Goal: Task Accomplishment & Management: Use online tool/utility

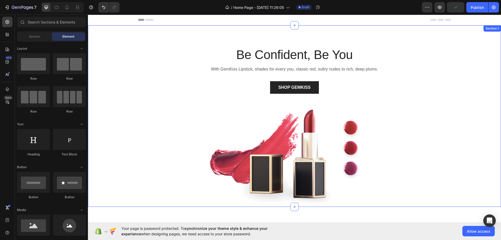
click at [420, 76] on div "Be Confident, Be You Heading With GemKiss Lipstick, shades for every you, class…" at bounding box center [294, 126] width 405 height 161
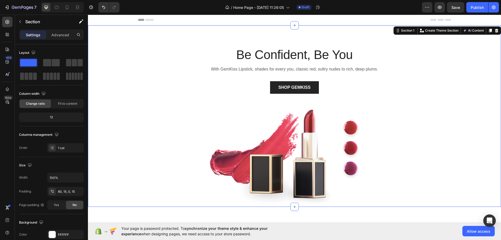
click at [442, 93] on div "Be Confident, Be You Heading With GemKiss Lipstick, shades for every you, class…" at bounding box center [294, 126] width 405 height 161
click at [323, 152] on img at bounding box center [294, 156] width 201 height 101
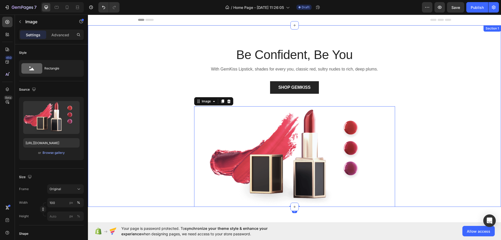
click at [167, 119] on div "Be Confident, Be You Heading With GemKiss Lipstick, shades for every you, class…" at bounding box center [294, 126] width 405 height 161
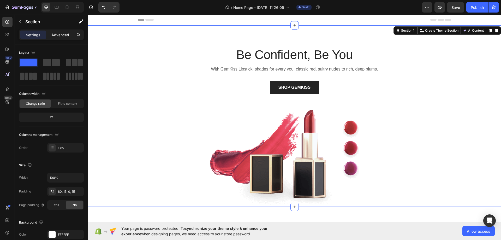
click at [56, 38] on div "Advanced" at bounding box center [60, 35] width 26 height 8
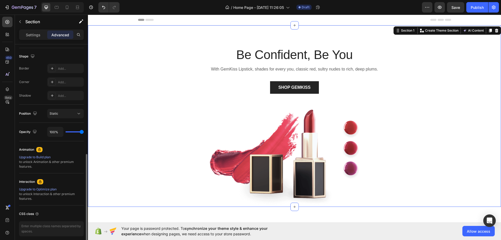
scroll to position [152, 0]
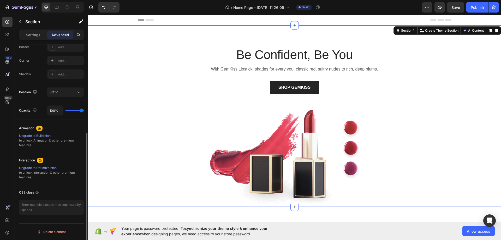
drag, startPoint x: 38, startPoint y: 129, endPoint x: 54, endPoint y: 131, distance: 16.3
click at [54, 131] on div "Animation" at bounding box center [51, 128] width 65 height 8
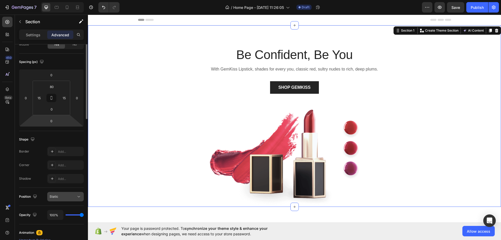
scroll to position [0, 0]
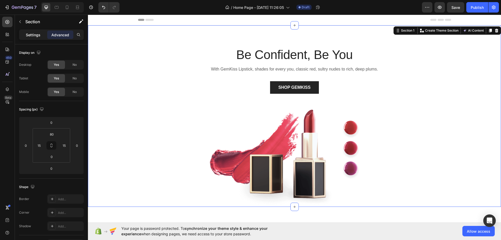
click at [35, 35] on p "Settings" at bounding box center [33, 34] width 15 height 5
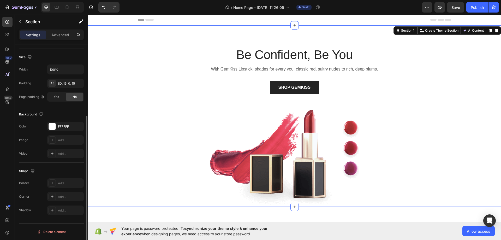
scroll to position [4, 0]
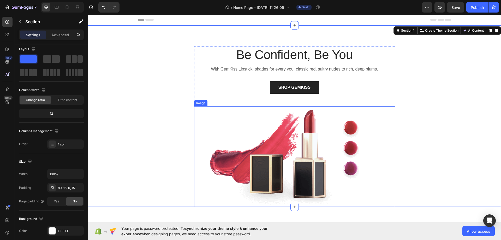
click at [351, 164] on img at bounding box center [294, 156] width 201 height 101
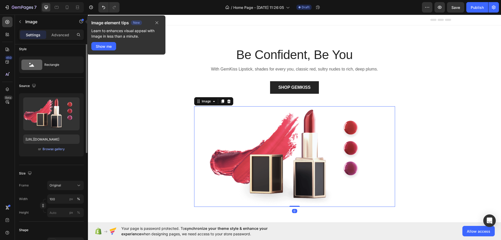
scroll to position [0, 0]
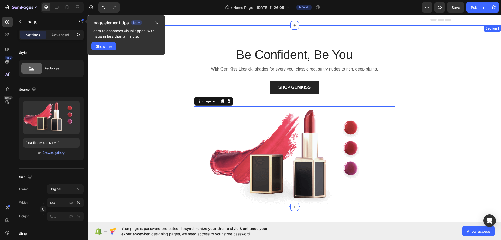
click at [118, 131] on div "Be Confident, Be You Heading With GemKiss Lipstick, shades for every you, class…" at bounding box center [294, 126] width 405 height 161
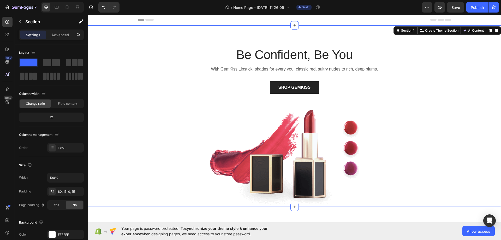
click at [155, 103] on div "Be Confident, Be You Heading With GemKiss Lipstick, shades for every you, class…" at bounding box center [294, 126] width 405 height 161
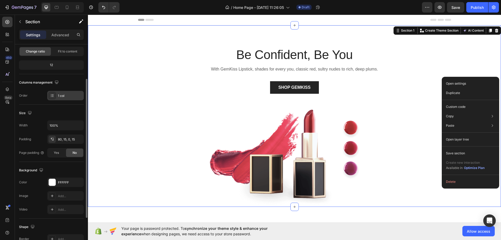
scroll to position [78, 0]
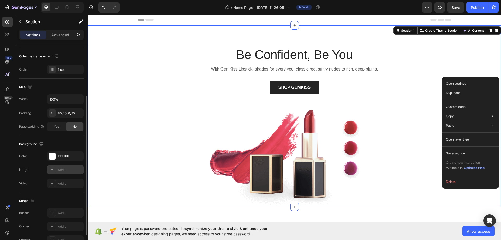
click at [71, 170] on div "Add..." at bounding box center [70, 170] width 25 height 5
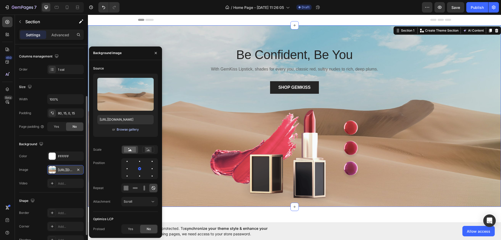
click at [127, 130] on div "Browse gallery" at bounding box center [128, 129] width 22 height 5
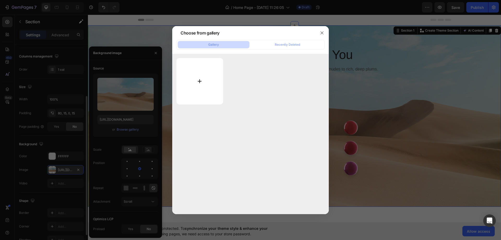
click at [191, 81] on input "file" at bounding box center [200, 81] width 47 height 46
type input "C:\fakepath\Progetto senza titolo (1).svg"
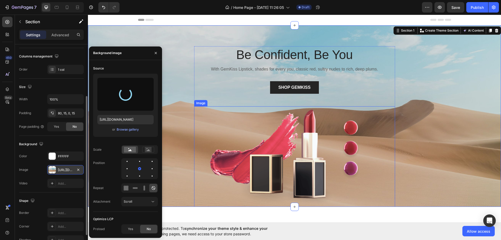
type input "[URL][DOMAIN_NAME]"
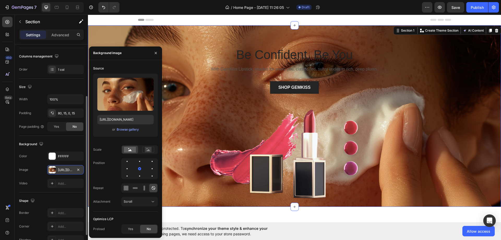
click at [458, 110] on div "Be Confident, Be You Heading With GemKiss Lipstick, shades for every you, class…" at bounding box center [294, 126] width 405 height 161
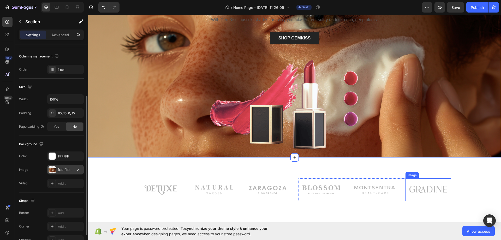
scroll to position [0, 0]
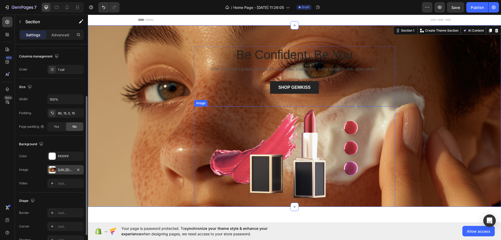
click at [314, 137] on img at bounding box center [294, 156] width 201 height 101
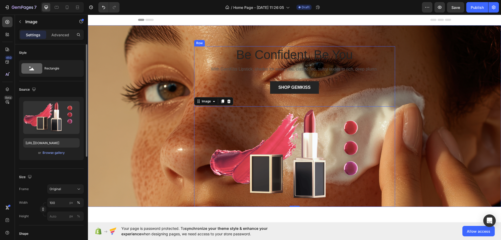
click at [341, 62] on p "Be Confident, Be You" at bounding box center [295, 55] width 200 height 16
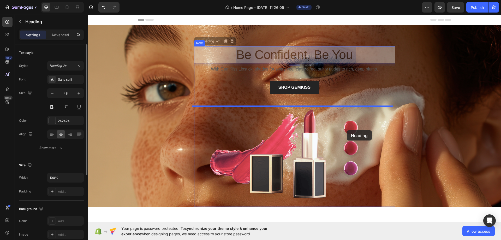
drag, startPoint x: 354, startPoint y: 54, endPoint x: 347, endPoint y: 130, distance: 76.5
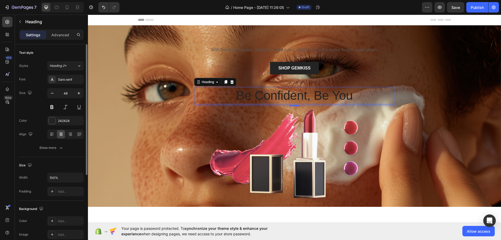
click at [300, 95] on p "Be Confident, Be You" at bounding box center [295, 95] width 200 height 16
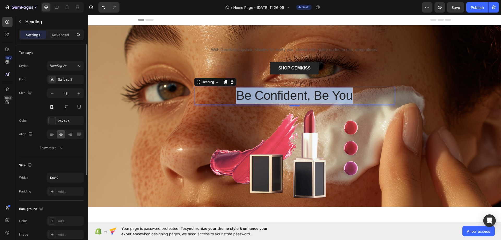
click at [300, 95] on p "Be Confident, Be You" at bounding box center [295, 95] width 200 height 16
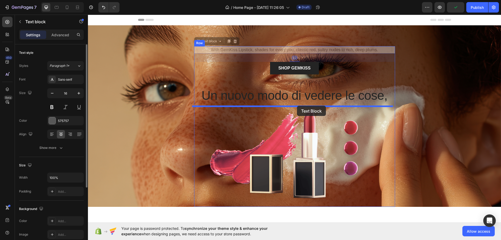
drag, startPoint x: 299, startPoint y: 50, endPoint x: 297, endPoint y: 106, distance: 55.7
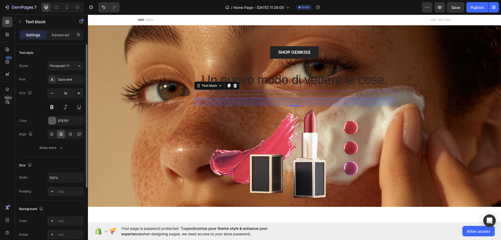
click at [290, 93] on p "With GemKiss Lipstick, shades for every you, classic red, sultry nudes to rich,…" at bounding box center [295, 94] width 200 height 6
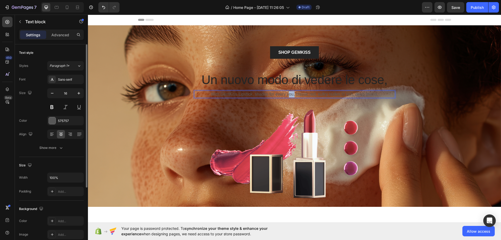
click at [290, 93] on p "With GemKiss Lipstick, shades for every you, classic red, sultry nudes to rich,…" at bounding box center [295, 94] width 200 height 6
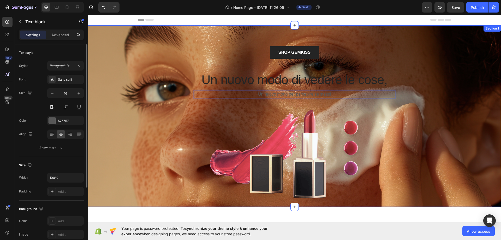
click at [429, 89] on div "SHOP GEMKISS Button Un nuovo modo di vedere le cose, Heading Un nuovo modo per …" at bounding box center [294, 126] width 405 height 161
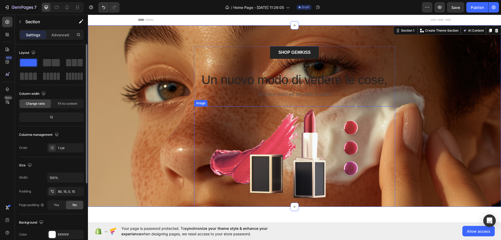
click at [301, 133] on img at bounding box center [294, 156] width 201 height 101
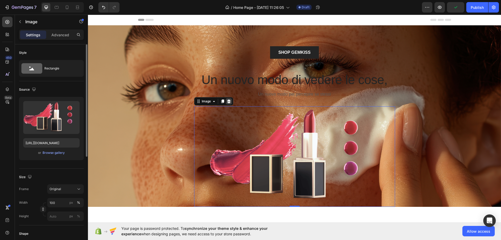
click at [227, 103] on icon at bounding box center [228, 101] width 3 height 4
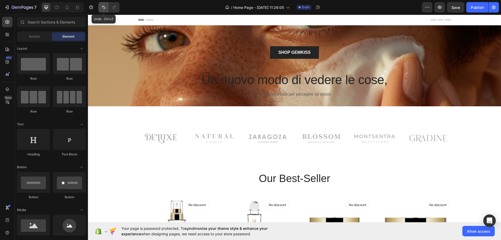
click at [103, 6] on icon "Undo/Redo" at bounding box center [103, 7] width 5 height 5
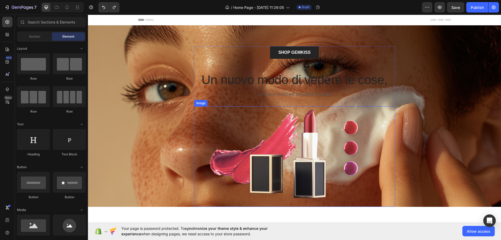
click at [263, 145] on img at bounding box center [294, 156] width 201 height 101
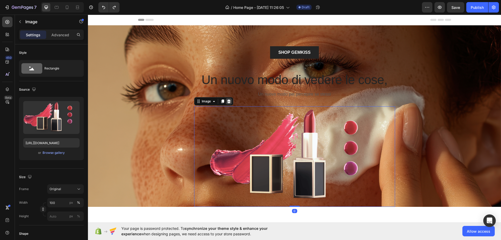
click at [228, 102] on icon at bounding box center [228, 101] width 3 height 4
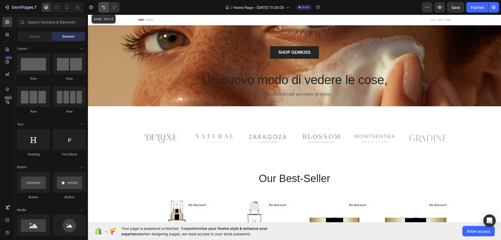
click at [103, 5] on icon "Undo/Redo" at bounding box center [103, 7] width 5 height 5
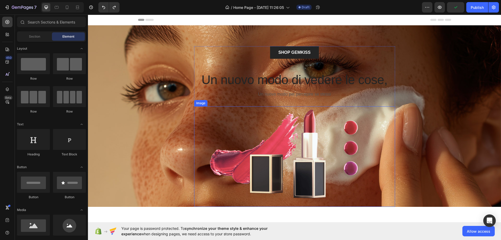
click at [301, 156] on img at bounding box center [294, 156] width 201 height 101
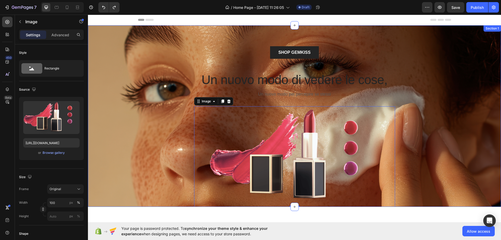
click at [162, 107] on div "SHOP GEMKISS Button Un nuovo modo di vedere le cose, Heading Un nuovo modo per …" at bounding box center [294, 126] width 405 height 161
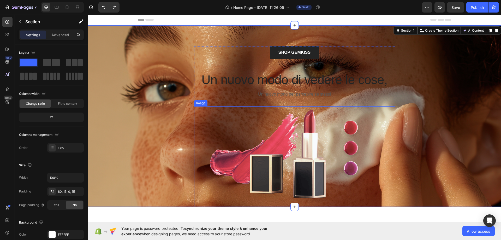
click at [297, 155] on img at bounding box center [294, 156] width 201 height 101
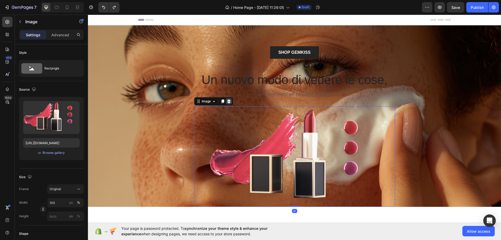
click at [227, 101] on icon at bounding box center [229, 101] width 4 height 4
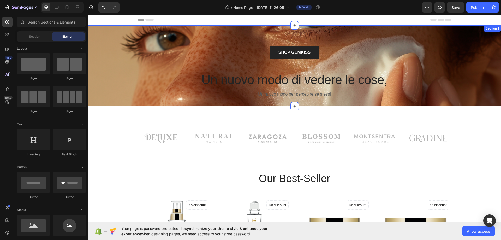
click at [163, 73] on div "SHOP GEMKISS Button Un nuovo modo di vedere le cose, Heading Un nuovo modo per …" at bounding box center [294, 76] width 405 height 60
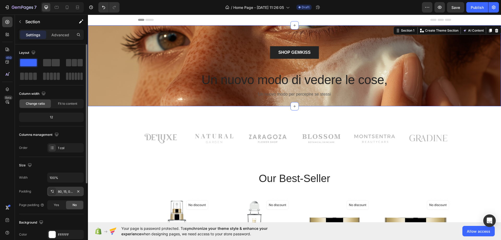
scroll to position [26, 0]
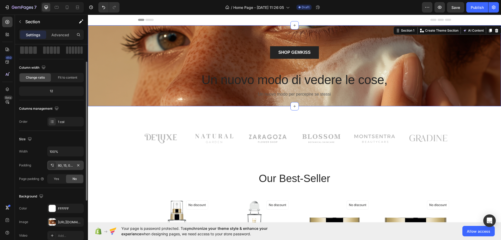
click at [60, 165] on div "80, 15, 0, 15" at bounding box center [65, 165] width 15 height 5
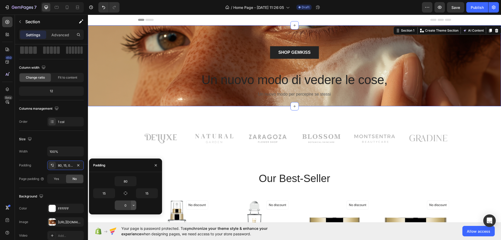
click at [134, 205] on icon "button" at bounding box center [134, 205] width 4 height 4
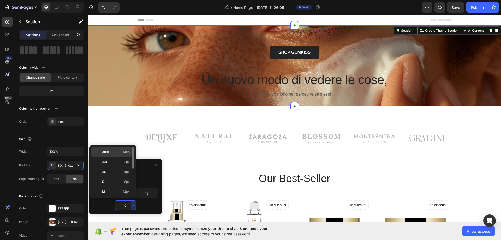
click at [114, 152] on p "Auto Auto" at bounding box center [116, 152] width 28 height 5
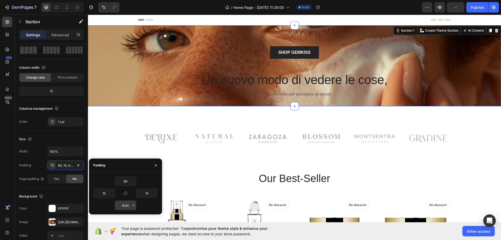
click at [120, 208] on input "Auto" at bounding box center [125, 205] width 21 height 9
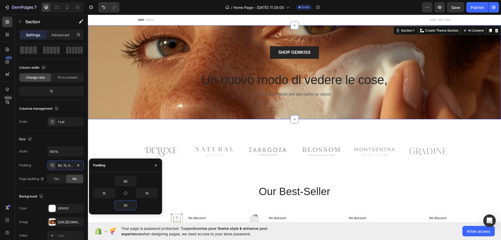
type input "5"
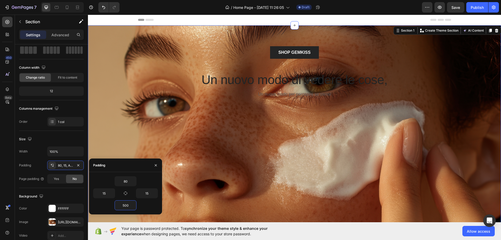
type input "500"
click at [341, 116] on div "SHOP GEMKISS Button Un nuovo modo di vedere le cose, Heading Un nuovo modo per …" at bounding box center [294, 130] width 413 height 211
click at [378, 52] on div "SHOP GEMKISS Button" at bounding box center [294, 52] width 201 height 13
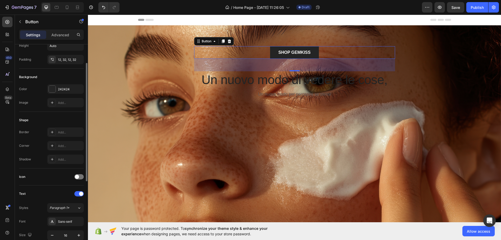
scroll to position [0, 0]
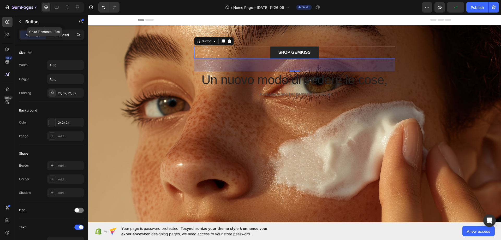
click at [61, 38] on div "Advanced" at bounding box center [60, 35] width 26 height 8
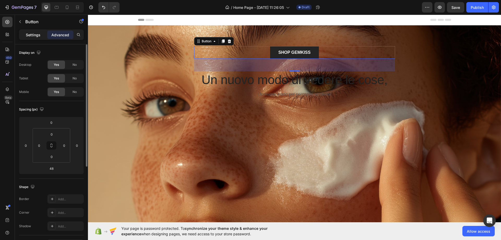
click at [29, 32] on p "Settings" at bounding box center [33, 34] width 15 height 5
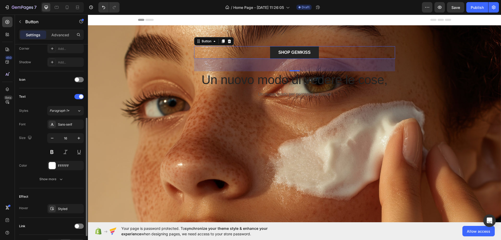
scroll to position [157, 0]
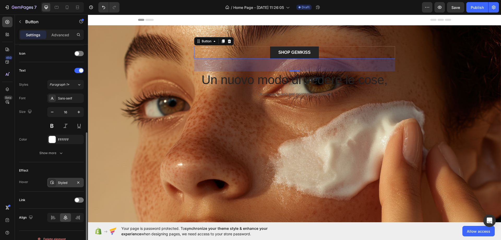
click at [69, 182] on div "Styled" at bounding box center [65, 182] width 15 height 5
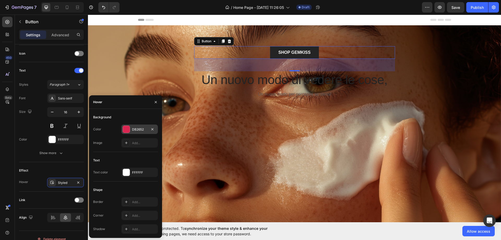
click at [125, 128] on div at bounding box center [126, 129] width 7 height 7
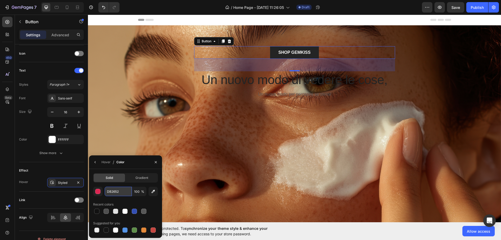
click at [122, 191] on input "DB2652" at bounding box center [118, 191] width 27 height 9
paste input "#d5bb88"
click at [155, 209] on div at bounding box center [125, 211] width 65 height 7
click at [98, 191] on div "button" at bounding box center [98, 191] width 5 height 5
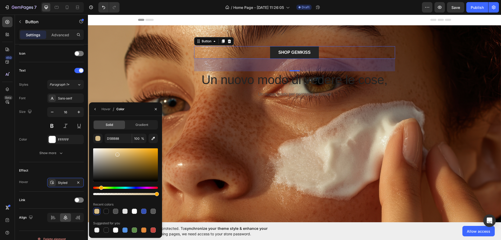
click at [96, 210] on div at bounding box center [96, 211] width 5 height 5
click at [114, 137] on input "D5BB88" at bounding box center [118, 138] width 27 height 9
paste input "#d6c08e"
type input "#d6c08e"
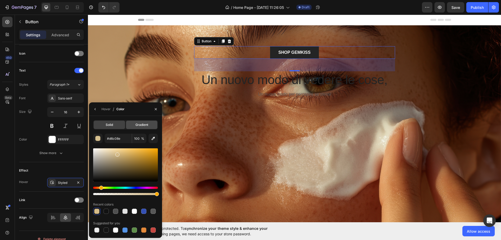
click at [151, 125] on div "Gradient" at bounding box center [141, 125] width 31 height 8
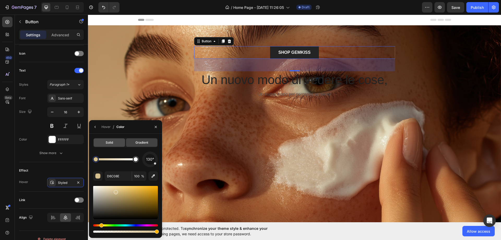
click at [116, 141] on div "Solid" at bounding box center [109, 142] width 31 height 8
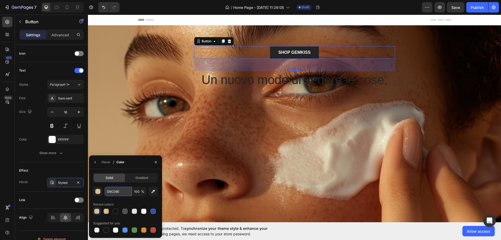
click at [119, 189] on input "D6C08E" at bounding box center [118, 191] width 27 height 9
paste input "#d6c08e"
type input "#d6c08e"
click at [154, 162] on icon "button" at bounding box center [156, 162] width 4 height 4
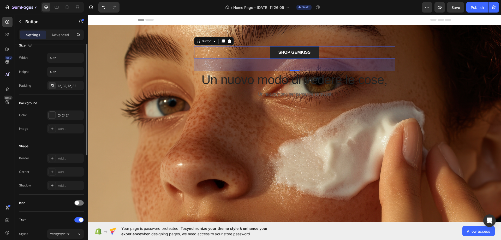
scroll to position [0, 0]
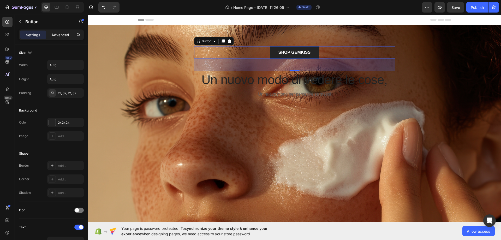
click at [60, 36] on p "Advanced" at bounding box center [60, 34] width 18 height 5
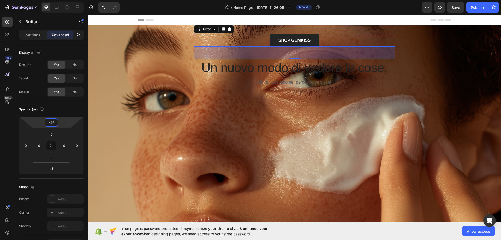
type input "-44"
drag, startPoint x: 60, startPoint y: 124, endPoint x: 53, endPoint y: 129, distance: 9.1
click at [53, 0] on html "7 / Home Page - [DATE] 11:26:05 Draft Preview Save Publish 450 Beta Sections(18…" at bounding box center [250, 0] width 501 height 0
click at [103, 7] on icon "Undo/Redo" at bounding box center [103, 7] width 3 height 3
click at [33, 36] on p "Settings" at bounding box center [33, 34] width 15 height 5
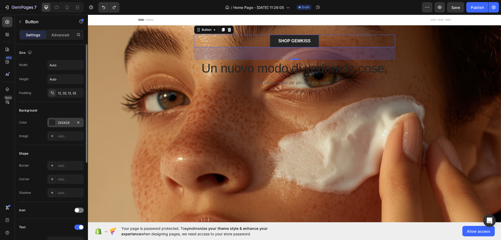
click at [58, 122] on div "242424" at bounding box center [65, 122] width 15 height 5
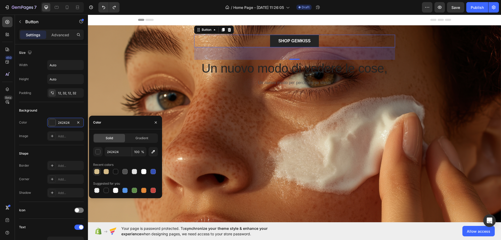
click at [98, 173] on div at bounding box center [96, 171] width 5 height 5
type input "D6C08E"
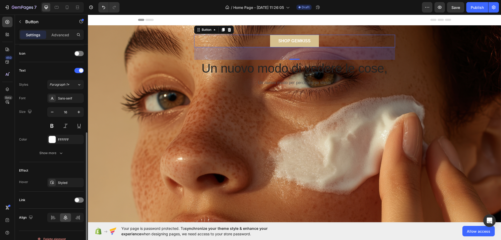
scroll to position [164, 0]
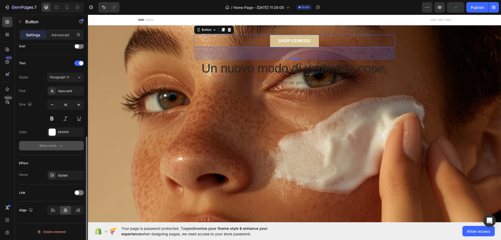
click at [54, 150] on button "Show more" at bounding box center [51, 145] width 65 height 9
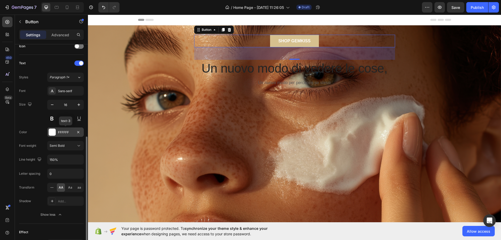
click at [55, 132] on div at bounding box center [52, 132] width 7 height 7
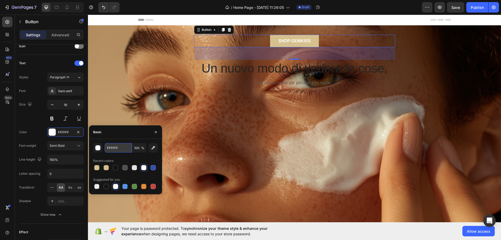
click at [0, 0] on input "FFFFFF" at bounding box center [0, 0] width 0 height 0
paste input "#71192b"
click at [142, 168] on div at bounding box center [125, 167] width 65 height 7
click at [156, 167] on div at bounding box center [153, 167] width 5 height 5
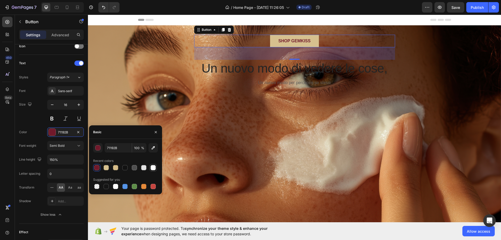
type input "FFFFFF"
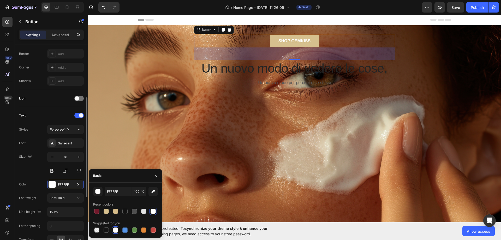
scroll to position [60, 0]
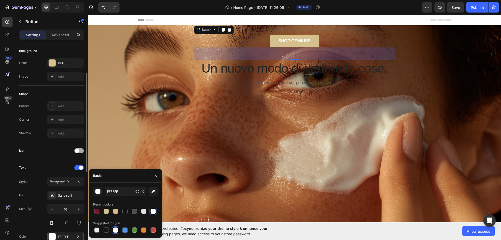
click at [80, 151] on div at bounding box center [78, 150] width 9 height 5
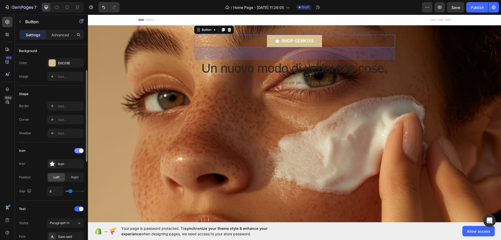
click at [80, 151] on span at bounding box center [81, 151] width 4 height 4
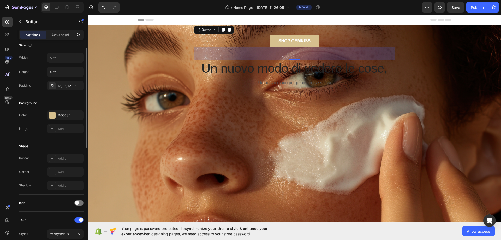
scroll to position [0, 0]
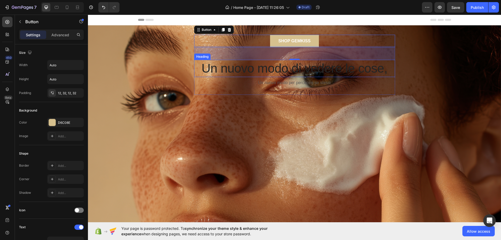
click at [257, 67] on h2 "Un nuovo modo di vedere le cose," at bounding box center [294, 68] width 201 height 17
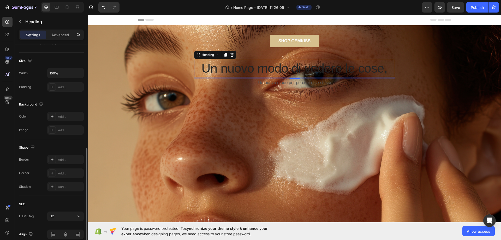
scroll to position [128, 0]
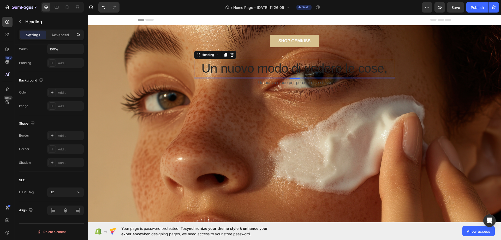
click at [33, 35] on p "Settings" at bounding box center [33, 34] width 15 height 5
click at [56, 35] on p "Advanced" at bounding box center [60, 34] width 18 height 5
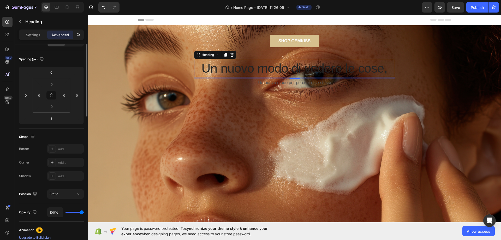
scroll to position [0, 0]
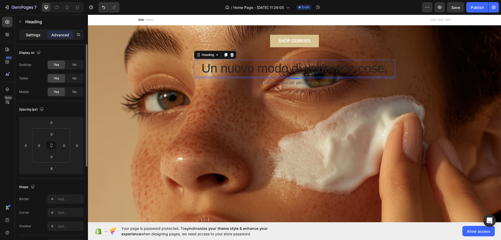
click at [34, 34] on p "Settings" at bounding box center [33, 34] width 15 height 5
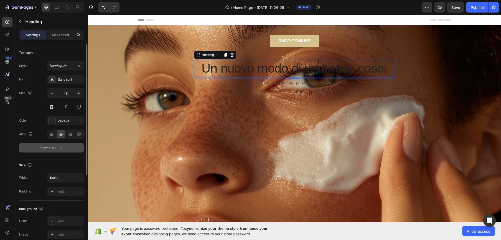
click at [50, 147] on div "Show more" at bounding box center [51, 147] width 24 height 5
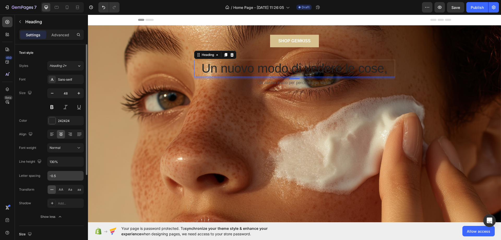
scroll to position [26, 0]
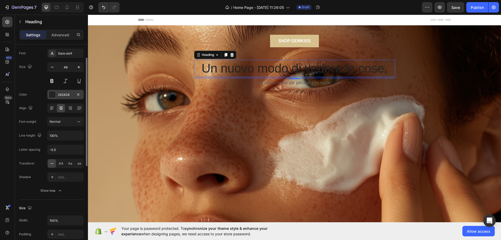
click at [57, 96] on div "242424" at bounding box center [65, 94] width 37 height 9
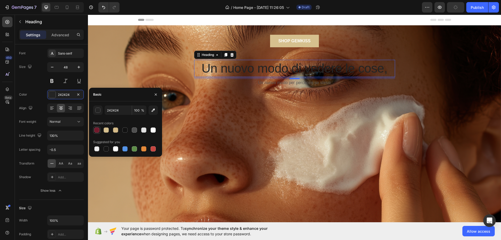
click at [97, 131] on div at bounding box center [96, 129] width 5 height 5
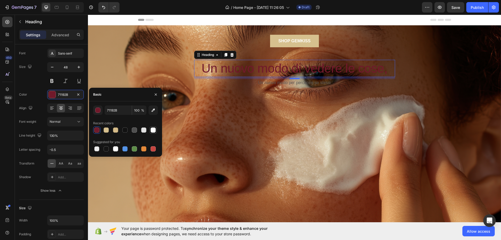
click at [153, 130] on div at bounding box center [153, 129] width 5 height 5
type input "FFFFFF"
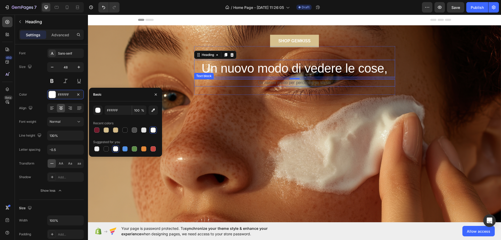
click at [263, 83] on p "Un nuovo modo per percepire se stessi" at bounding box center [295, 83] width 200 height 6
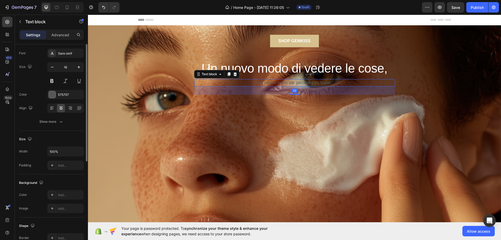
scroll to position [0, 0]
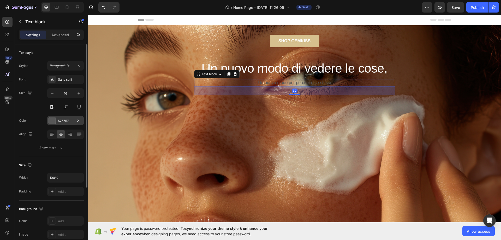
click at [53, 121] on div at bounding box center [52, 120] width 7 height 7
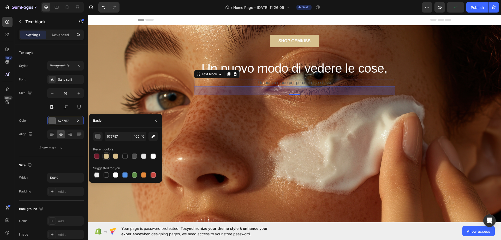
click at [106, 158] on div at bounding box center [106, 156] width 5 height 5
click at [115, 157] on div at bounding box center [115, 156] width 5 height 5
click at [104, 156] on div at bounding box center [106, 156] width 5 height 5
type input "D6C08E"
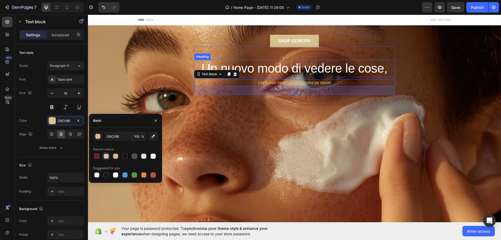
click at [303, 68] on h2 "Un nuovo modo di vedere le cose," at bounding box center [294, 68] width 201 height 17
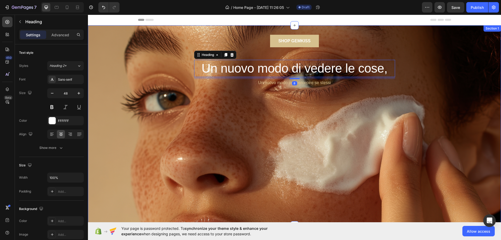
click at [426, 106] on div "SHOP GEMKISS Button Un nuovo modo di vedere le cose, Heading 8 Un nuovo modo pe…" at bounding box center [294, 125] width 413 height 200
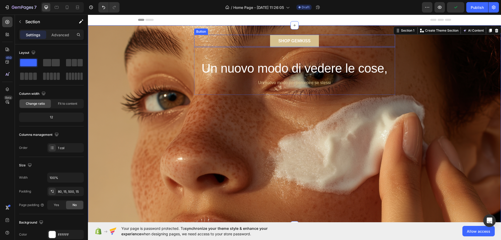
click at [375, 38] on div "SHOP GEMKISS Button" at bounding box center [294, 41] width 201 height 13
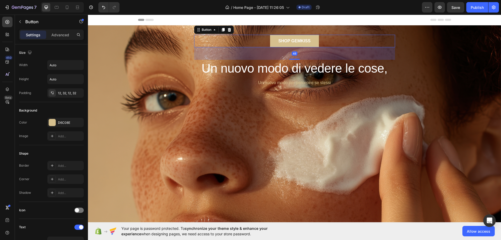
click at [314, 38] on button "SHOP GEMKISS" at bounding box center [294, 41] width 49 height 13
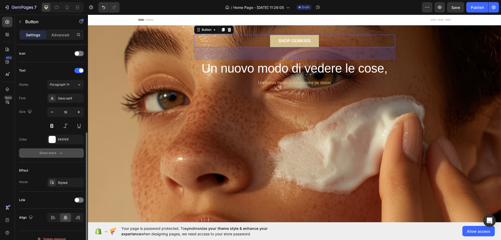
scroll to position [164, 0]
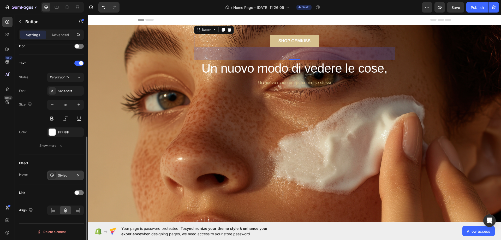
click at [62, 175] on div "Styled" at bounding box center [65, 175] width 15 height 5
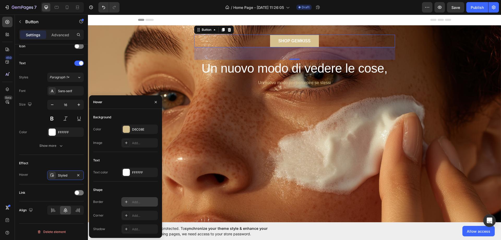
click at [131, 201] on div "Add..." at bounding box center [139, 201] width 37 height 9
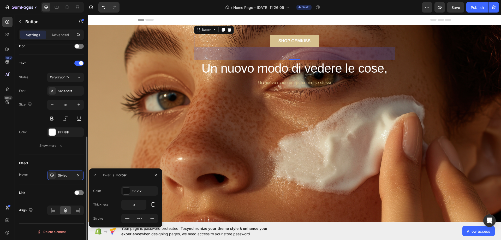
click at [49, 161] on div "Effect" at bounding box center [51, 163] width 65 height 8
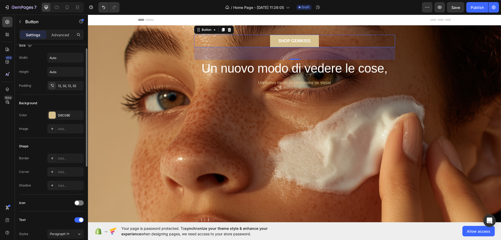
scroll to position [0, 0]
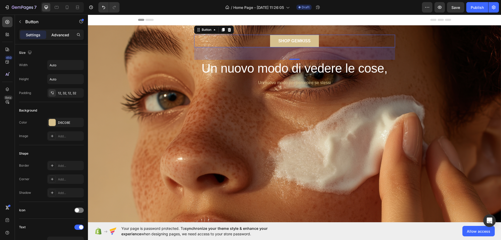
click at [59, 34] on p "Advanced" at bounding box center [60, 34] width 18 height 5
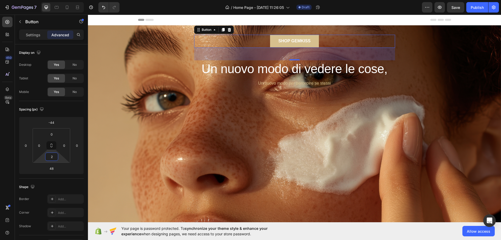
type input "0"
click at [57, 0] on html "7 / Home Page - [DATE] 11:26:05 Draft Preview Save Publish 450 Beta Sections(18…" at bounding box center [250, 0] width 501 height 0
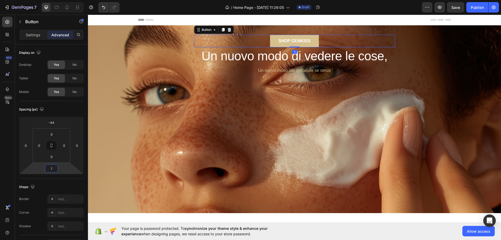
type input "3"
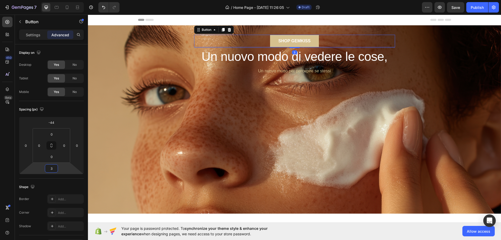
click at [62, 0] on html "7 / Home Page - [DATE] 11:26:05 Draft Preview Save Publish 450 Beta Sections(18…" at bounding box center [250, 0] width 501 height 0
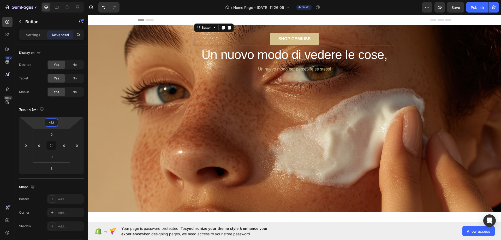
drag, startPoint x: 64, startPoint y: 128, endPoint x: 67, endPoint y: 67, distance: 61.7
click at [59, 0] on html "7 / Home Page - [DATE] 11:26:05 Draft Preview Save Publish 450 Beta Sections(18…" at bounding box center [250, 0] width 501 height 0
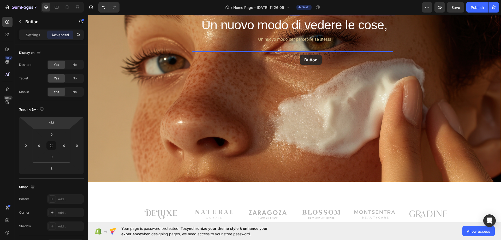
scroll to position [32, 0]
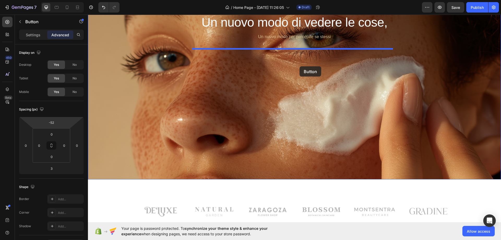
drag, startPoint x: 333, startPoint y: 38, endPoint x: 300, endPoint y: 65, distance: 42.3
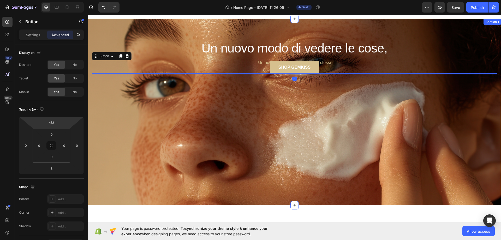
scroll to position [0, 0]
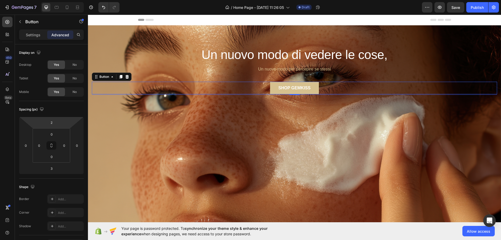
type input "0"
drag, startPoint x: 63, startPoint y: 124, endPoint x: 58, endPoint y: 117, distance: 8.0
click at [58, 0] on html "7 / Home Page - [DATE] 11:26:05 Draft Preview Save Publish 450 Beta Sections(18…" at bounding box center [250, 0] width 501 height 0
click at [472, 230] on span "Allow access" at bounding box center [478, 230] width 23 height 5
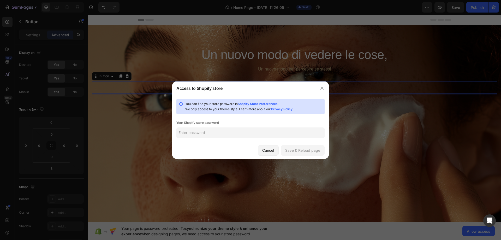
click at [229, 134] on input "text" at bounding box center [251, 132] width 148 height 10
paste input "towlay"
type input "towlay"
click at [303, 149] on div "Save & Reload page" at bounding box center [302, 150] width 35 height 5
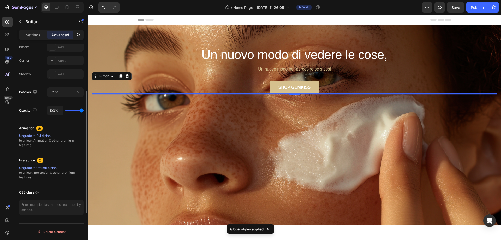
scroll to position [126, 0]
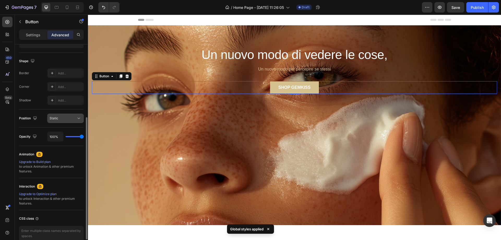
click at [66, 118] on div "Static" at bounding box center [63, 118] width 27 height 5
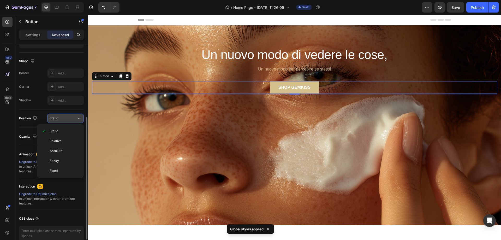
click at [66, 118] on div "Static" at bounding box center [63, 118] width 27 height 5
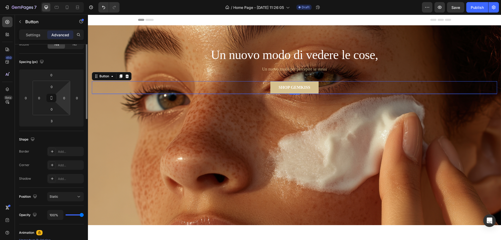
scroll to position [0, 0]
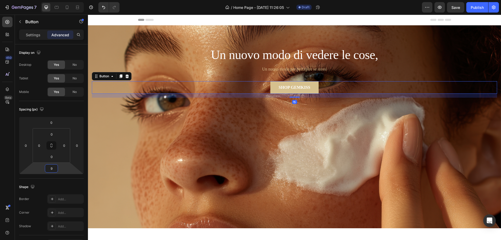
type input "1"
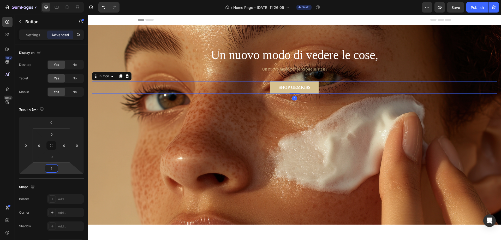
drag, startPoint x: 59, startPoint y: 168, endPoint x: 54, endPoint y: 136, distance: 33.4
click at [59, 0] on html "7 / Home Page - [DATE] 11:26:05 Draft Preview Save Publish 450 Beta Sections(18…" at bounding box center [250, 0] width 501 height 0
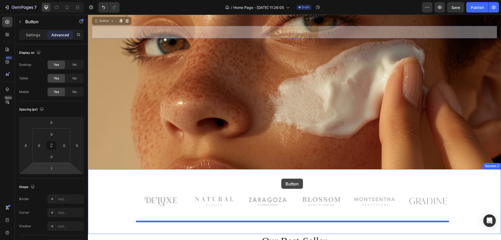
scroll to position [64, 0]
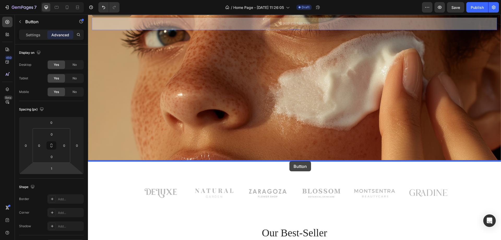
drag, startPoint x: 241, startPoint y: 87, endPoint x: 290, endPoint y: 161, distance: 88.8
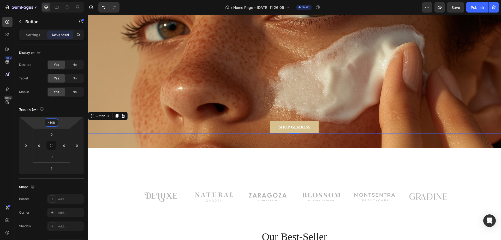
type input "-150"
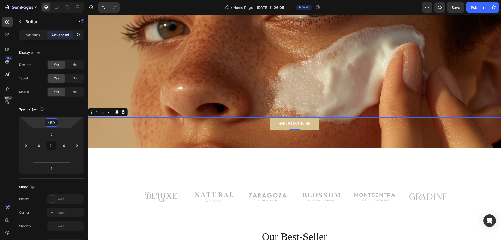
drag, startPoint x: 63, startPoint y: 120, endPoint x: 64, endPoint y: 140, distance: 19.7
click at [64, 0] on html "7 / Home Page - [DATE] 11:26:05 Draft Preview Save Publish 450 Beta Sections(18…" at bounding box center [250, 0] width 501 height 0
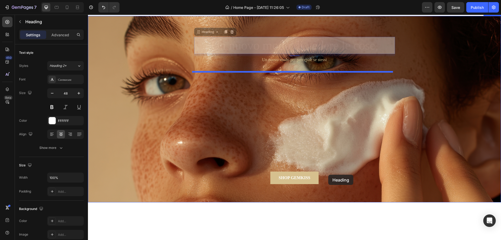
scroll to position [14, 0]
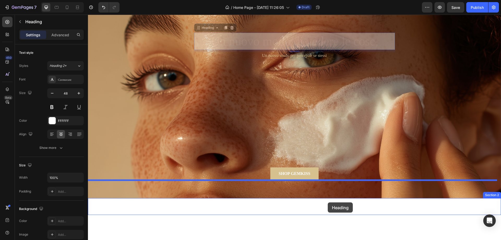
drag, startPoint x: 376, startPoint y: 119, endPoint x: 328, endPoint y: 202, distance: 95.8
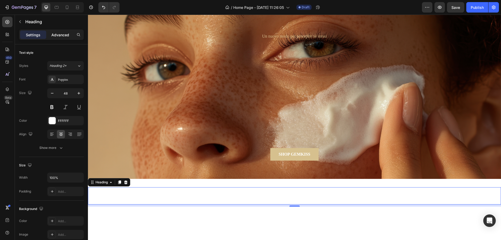
click at [56, 32] on div "Advanced" at bounding box center [60, 35] width 26 height 8
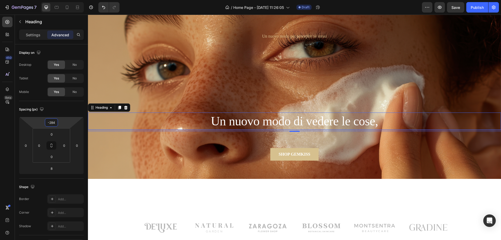
type input "-280"
drag, startPoint x: 62, startPoint y: 117, endPoint x: 62, endPoint y: 160, distance: 42.8
click at [62, 0] on html "7 / Home Page - [DATE] 11:26:05 Draft Preview Save Publish 450 Beta Sections(18…" at bounding box center [250, 0] width 501 height 0
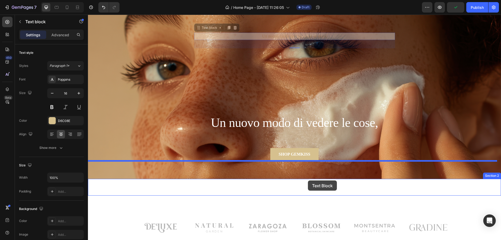
drag, startPoint x: 335, startPoint y: 58, endPoint x: 308, endPoint y: 180, distance: 125.3
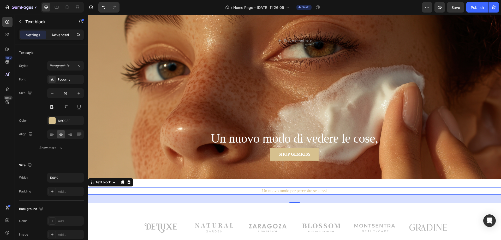
click at [61, 35] on p "Advanced" at bounding box center [60, 34] width 18 height 5
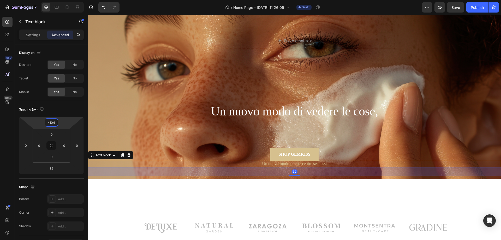
drag, startPoint x: 62, startPoint y: 122, endPoint x: 62, endPoint y: 136, distance: 13.6
click at [62, 0] on html "7 / Home Page - [DATE] 11:26:05 Draft Preview Save Publish 450 Beta Sections(18…" at bounding box center [250, 0] width 501 height 0
click at [105, 6] on icon "Undo/Redo" at bounding box center [103, 7] width 5 height 5
click at [103, 7] on icon "Undo/Redo" at bounding box center [103, 7] width 3 height 3
type input "0"
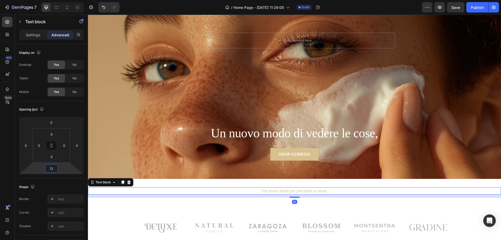
click at [61, 0] on html "7 / Home Page - [DATE] 11:26:05 Draft Preview Save Publish 450 Beta Sections(18…" at bounding box center [250, 0] width 501 height 0
click at [104, 7] on icon "Undo/Redo" at bounding box center [103, 7] width 3 height 3
type input "2"
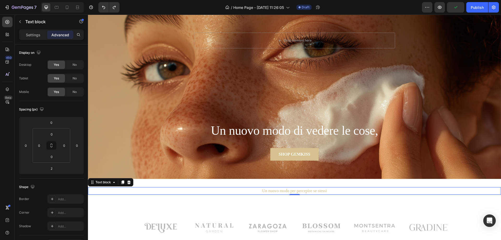
click at [337, 191] on p "Un nuovo modo per percepire se stessi" at bounding box center [295, 191] width 412 height 6
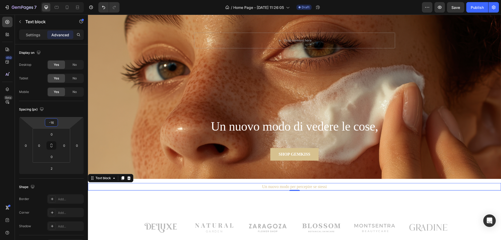
click at [60, 0] on html "7 / Home Page - [DATE] 11:26:05 Draft Preview Save Publish 450 Beta Sections(18…" at bounding box center [250, 0] width 501 height 0
click at [102, 7] on icon "Undo/Redo" at bounding box center [103, 7] width 5 height 5
click at [102, 6] on icon "Undo/Redo" at bounding box center [103, 7] width 5 height 5
type input "0"
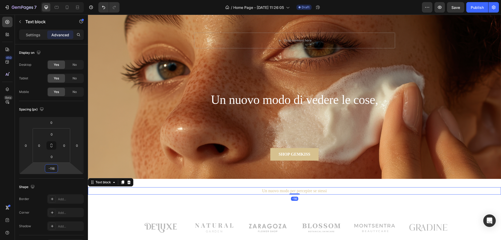
drag, startPoint x: 59, startPoint y: 167, endPoint x: 58, endPoint y: 183, distance: 15.4
click at [58, 0] on html "7 / Home Page - [DATE] 11:26:05 Draft Preview Save Publish 450 Beta Sections(18…" at bounding box center [250, 0] width 501 height 0
click at [105, 7] on icon "Undo/Redo" at bounding box center [103, 7] width 5 height 5
type input "2"
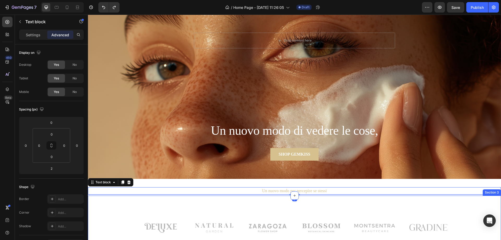
click at [254, 197] on div "Image Image Image Row Image Image Image Row Row Section 3" at bounding box center [294, 228] width 413 height 65
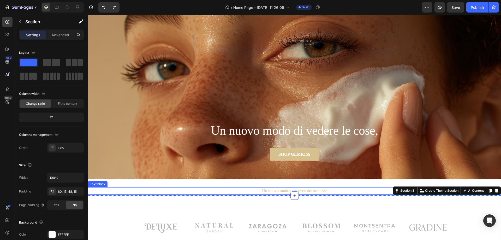
click at [307, 190] on p "Un nuovo modo per percepire se stessi" at bounding box center [295, 191] width 412 height 6
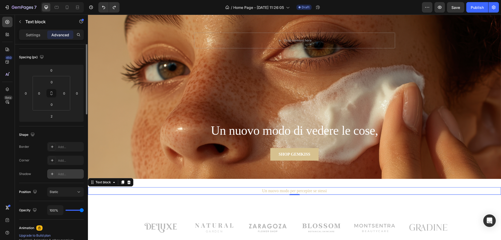
scroll to position [0, 0]
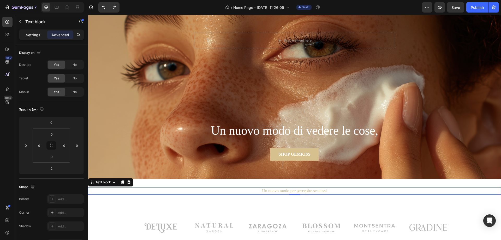
click at [37, 33] on p "Settings" at bounding box center [33, 34] width 15 height 5
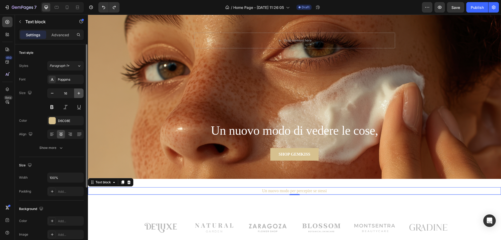
click at [78, 95] on icon "button" at bounding box center [78, 93] width 5 height 5
click at [77, 93] on icon "button" at bounding box center [78, 93] width 5 height 5
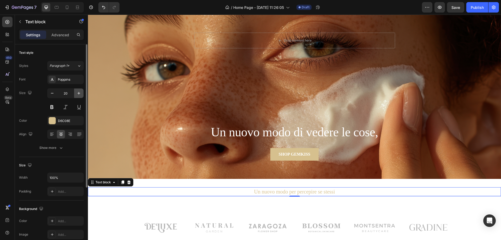
type input "21"
click at [63, 36] on p "Advanced" at bounding box center [60, 34] width 18 height 5
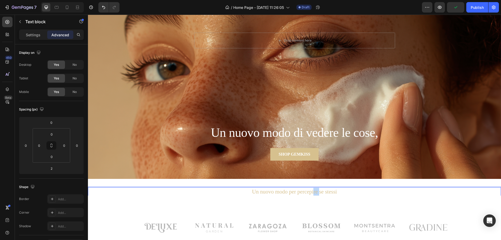
drag, startPoint x: 311, startPoint y: 191, endPoint x: 317, endPoint y: 189, distance: 5.9
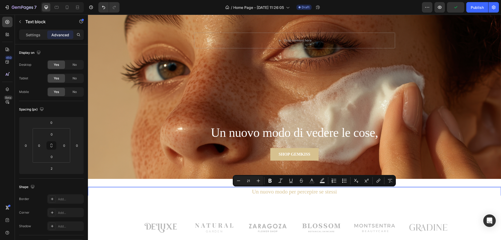
click at [355, 191] on p "Un nuovo modo per percepire se stessi" at bounding box center [295, 192] width 412 height 8
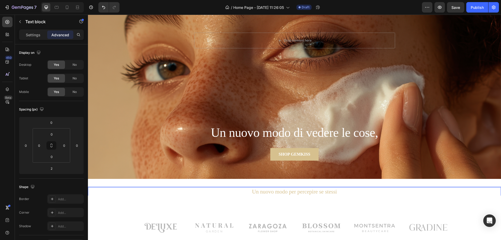
click at [345, 200] on div "Image Image Image Row Image Image Image Row Row Section 3" at bounding box center [294, 228] width 413 height 65
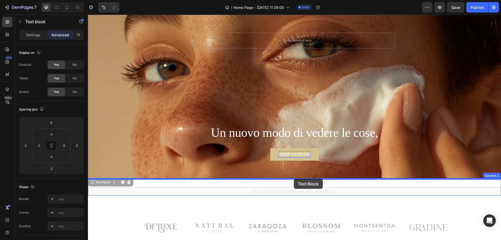
drag, startPoint x: 343, startPoint y: 193, endPoint x: 294, endPoint y: 179, distance: 50.6
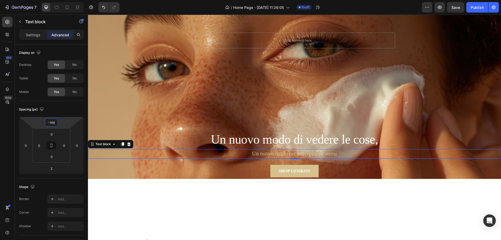
drag, startPoint x: 69, startPoint y: 118, endPoint x: 60, endPoint y: 142, distance: 25.0
click at [60, 0] on html "7 / Home Page - [DATE] 11:26:05 Draft Preview Save Publish 450 Beta Sections(18…" at bounding box center [250, 0] width 501 height 0
type input "-142"
click at [63, 0] on html "7 / Home Page - [DATE] 11:26:05 Draft Preview Publish 450 Beta Sections(18) Ele…" at bounding box center [250, 0] width 501 height 0
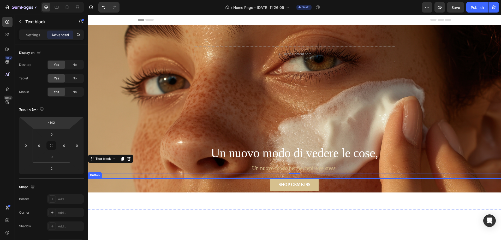
click at [321, 183] on div "SHOP GEMKISS Button" at bounding box center [294, 184] width 413 height 13
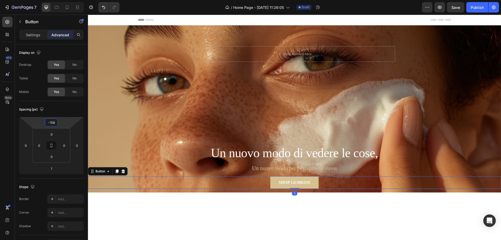
type input "-162"
click at [64, 0] on html "7 / Home Page - [DATE] 11:26:05 Draft Preview Publish 450 Beta Sections(18) Ele…" at bounding box center [250, 0] width 501 height 0
click at [33, 36] on p "Settings" at bounding box center [33, 34] width 15 height 5
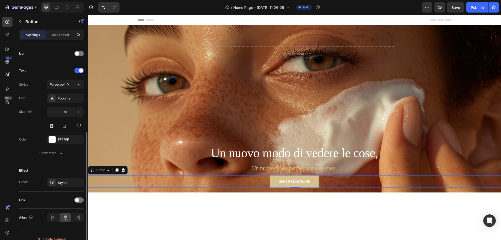
scroll to position [164, 0]
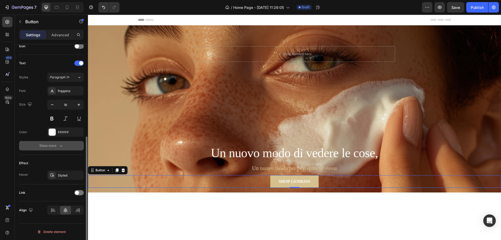
click at [49, 148] on div "Show more" at bounding box center [51, 145] width 24 height 5
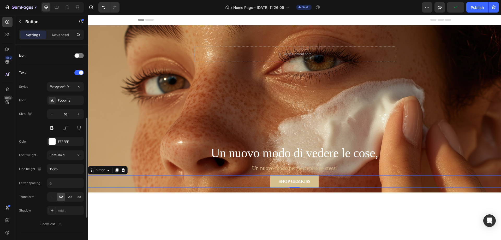
scroll to position [128, 0]
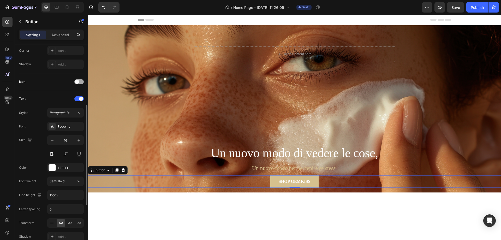
click at [79, 83] on span at bounding box center [77, 82] width 4 height 4
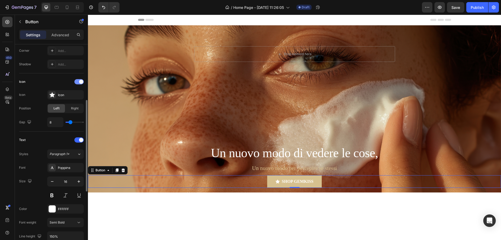
click at [79, 83] on div at bounding box center [78, 81] width 9 height 5
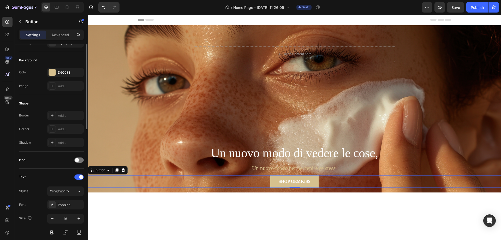
scroll to position [0, 0]
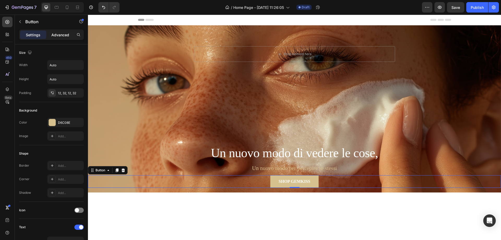
click at [60, 33] on p "Advanced" at bounding box center [60, 34] width 18 height 5
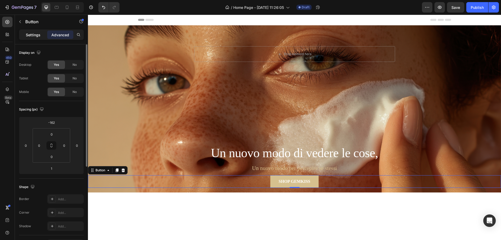
click at [29, 37] on p "Settings" at bounding box center [33, 34] width 15 height 5
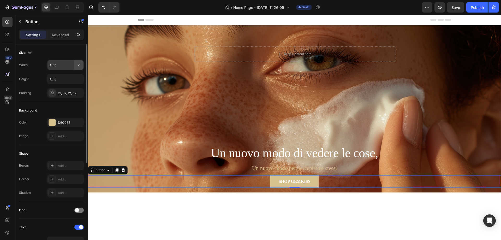
click at [78, 67] on icon "button" at bounding box center [78, 64] width 5 height 5
drag, startPoint x: 78, startPoint y: 74, endPoint x: 78, endPoint y: 78, distance: 4.0
click at [78, 78] on icon "button" at bounding box center [78, 79] width 5 height 5
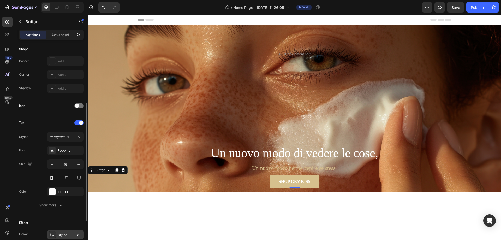
scroll to position [157, 0]
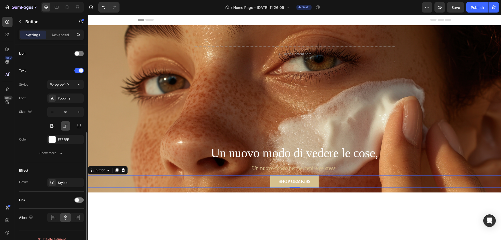
click at [66, 128] on button at bounding box center [65, 125] width 9 height 9
click at [54, 126] on button at bounding box center [51, 125] width 9 height 9
click at [62, 125] on button at bounding box center [65, 125] width 9 height 9
click at [51, 126] on button at bounding box center [51, 125] width 9 height 9
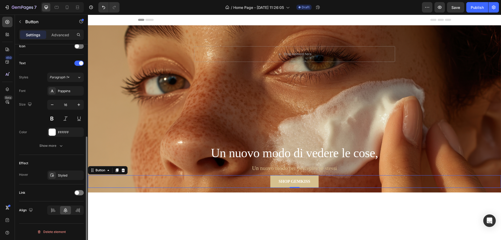
scroll to position [138, 0]
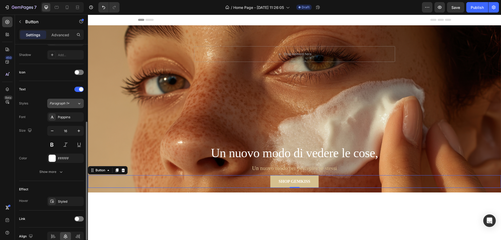
click at [77, 103] on icon at bounding box center [79, 103] width 4 height 5
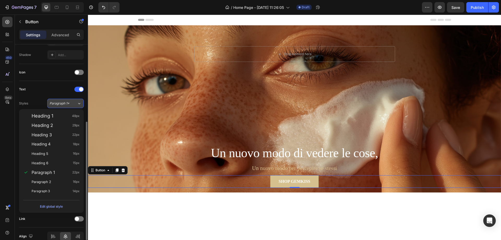
drag, startPoint x: 76, startPoint y: 103, endPoint x: 74, endPoint y: 107, distance: 4.3
click at [76, 103] on div "Paragraph 1*" at bounding box center [63, 103] width 27 height 5
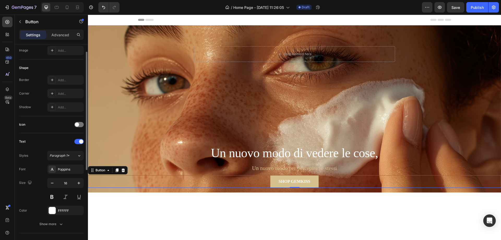
scroll to position [33, 0]
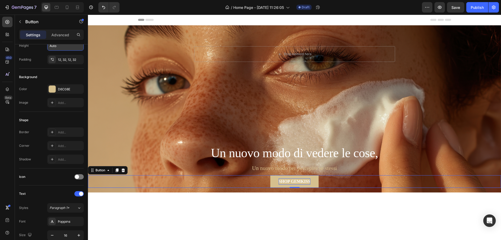
click at [290, 181] on div "SHOP GEMKISS" at bounding box center [295, 181] width 32 height 6
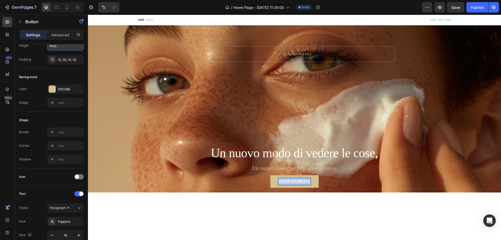
click at [290, 181] on p "SHOP GEMKISS" at bounding box center [295, 181] width 32 height 6
click at [278, 175] on button "Scopri" at bounding box center [294, 181] width 32 height 13
click at [278, 175] on button "SCOPRI" at bounding box center [294, 181] width 32 height 13
click at [277, 175] on button "SCOPRI L" at bounding box center [295, 181] width 36 height 13
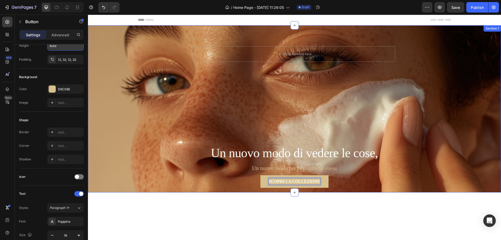
click at [360, 111] on div "Drop element here Row Section 1" at bounding box center [294, 108] width 413 height 167
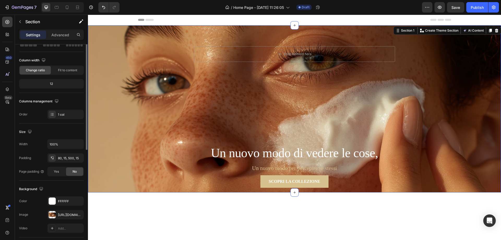
scroll to position [0, 0]
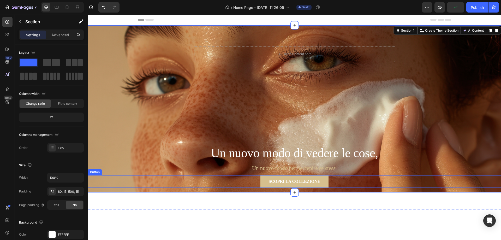
click at [325, 180] on button "SCOPRI LA COLLEZIONE" at bounding box center [295, 181] width 68 height 13
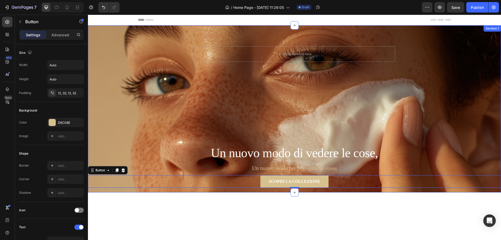
click at [378, 114] on div "Drop element here Row Section 1" at bounding box center [294, 108] width 413 height 167
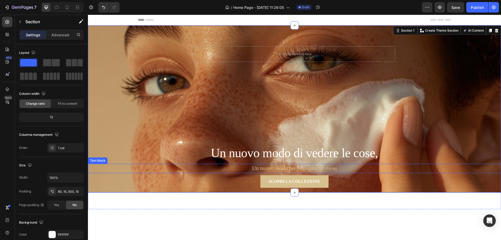
click at [337, 168] on p "Un nuovo modo per percepire se stessi" at bounding box center [295, 168] width 412 height 8
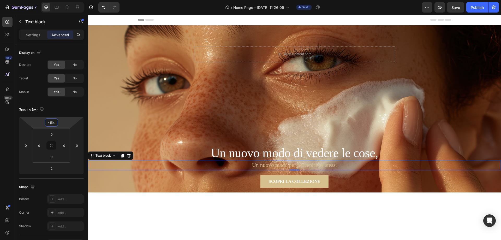
type input "-152"
click at [61, 0] on html "7 / Home Page - [DATE] 11:26:05 Draft Preview Save Publish 450 Beta Sections(18…" at bounding box center [250, 0] width 501 height 0
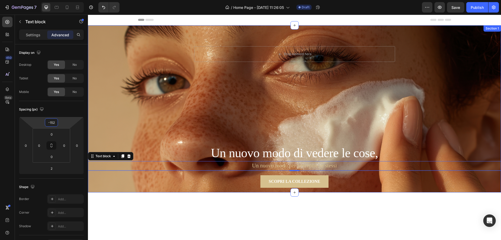
click at [266, 103] on div "Drop element here Row Section 1" at bounding box center [294, 108] width 413 height 167
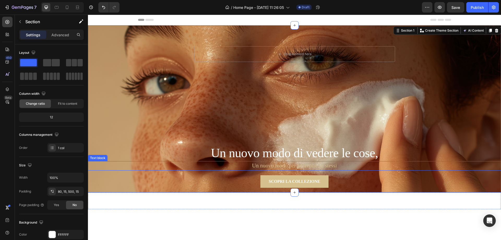
click at [326, 166] on p "Un nuovo modo per percepire se stessi" at bounding box center [295, 166] width 412 height 8
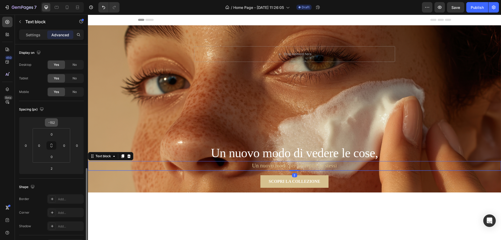
scroll to position [104, 0]
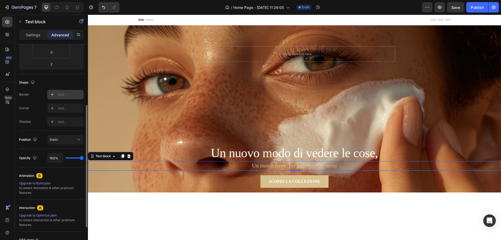
click at [66, 92] on div "Add..." at bounding box center [70, 94] width 25 height 5
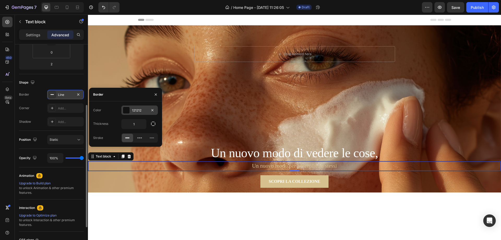
click at [127, 109] on div at bounding box center [126, 110] width 7 height 7
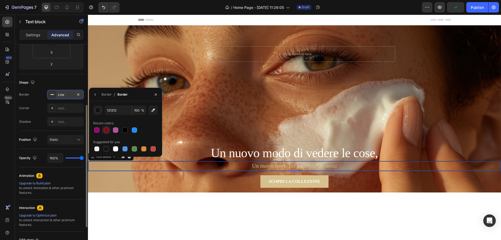
click at [106, 128] on div at bounding box center [106, 129] width 5 height 5
type input "84061E"
click at [99, 110] on div "button" at bounding box center [98, 110] width 5 height 5
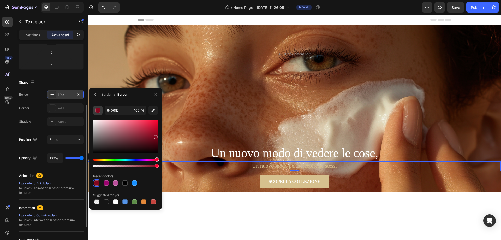
click at [99, 110] on div "button" at bounding box center [98, 110] width 5 height 5
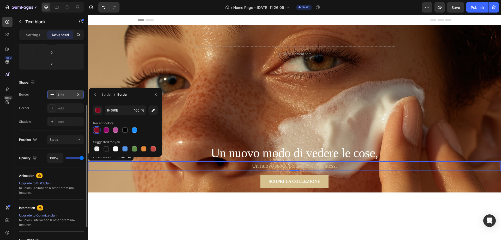
click at [146, 123] on div "Recent colors" at bounding box center [125, 123] width 65 height 8
click at [66, 106] on div "Add..." at bounding box center [70, 108] width 25 height 5
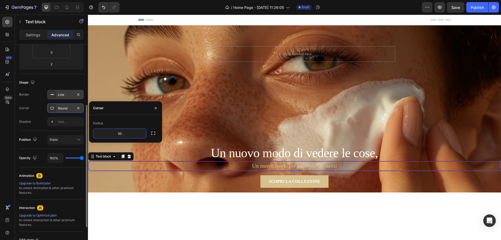
click at [157, 125] on div "Radius" at bounding box center [125, 123] width 65 height 8
click at [155, 133] on icon "button" at bounding box center [153, 133] width 5 height 5
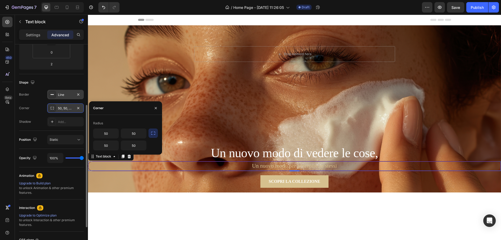
click at [155, 133] on icon "button" at bounding box center [153, 133] width 5 height 5
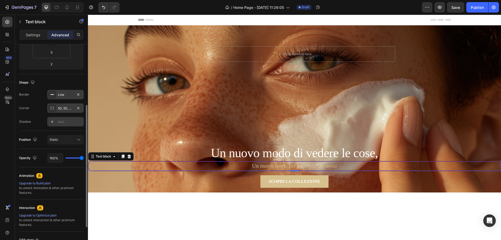
click at [67, 122] on div "Add..." at bounding box center [70, 122] width 25 height 5
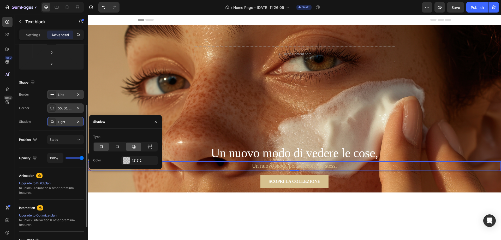
click at [134, 147] on icon at bounding box center [133, 146] width 5 height 5
click at [102, 145] on icon at bounding box center [101, 146] width 5 height 5
click at [79, 121] on icon "button" at bounding box center [78, 122] width 4 height 4
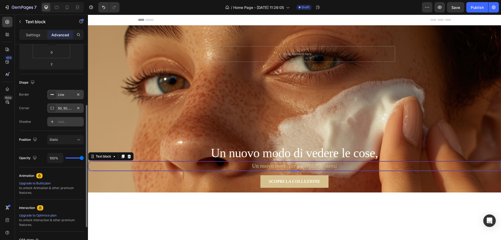
click at [52, 108] on icon at bounding box center [52, 108] width 4 height 4
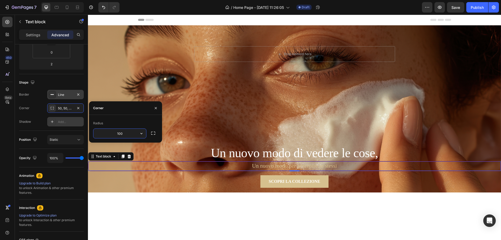
type input "100"
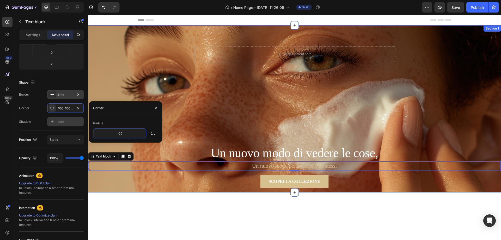
click at [240, 126] on div "Drop element here Row Section 1" at bounding box center [294, 108] width 413 height 167
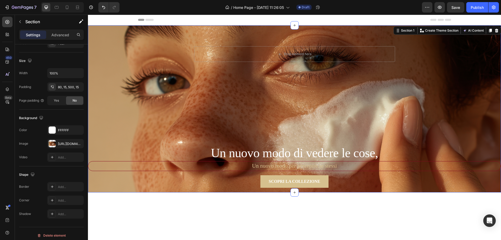
scroll to position [0, 0]
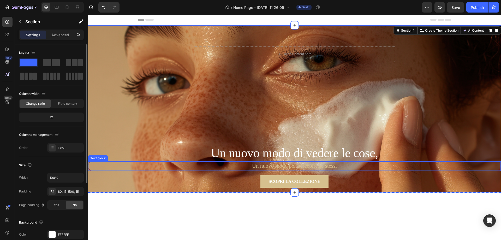
click at [211, 164] on p "Un nuovo modo per percepire se stessi" at bounding box center [295, 166] width 412 height 8
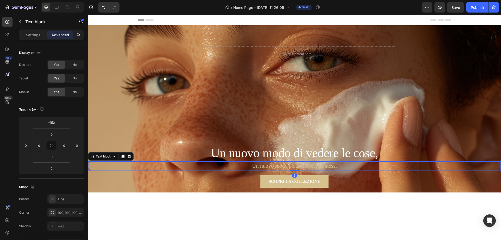
click at [61, 35] on p "Advanced" at bounding box center [60, 34] width 18 height 5
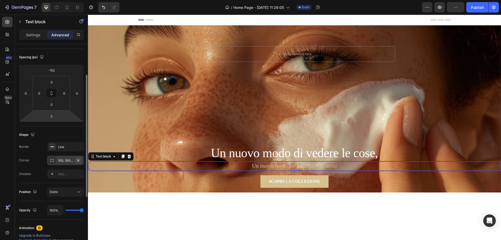
click at [79, 160] on icon "button" at bounding box center [78, 160] width 2 height 2
click at [73, 149] on div "Line" at bounding box center [65, 147] width 15 height 5
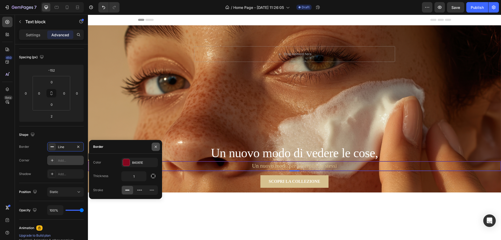
click at [156, 146] on icon "button" at bounding box center [156, 147] width 4 height 4
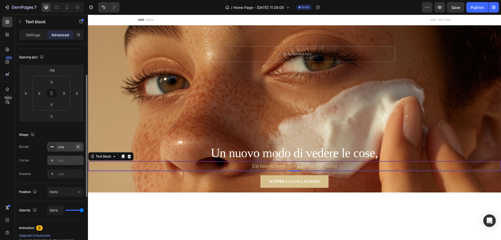
click at [78, 147] on icon "button" at bounding box center [78, 146] width 2 height 2
click at [69, 193] on div "Static" at bounding box center [63, 192] width 27 height 5
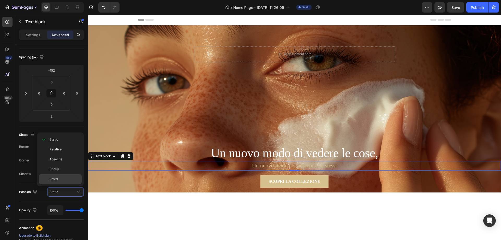
click at [63, 180] on p "Fixed" at bounding box center [65, 179] width 30 height 5
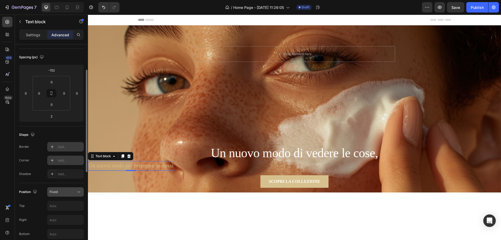
click at [65, 191] on div "Fixed" at bounding box center [63, 192] width 27 height 5
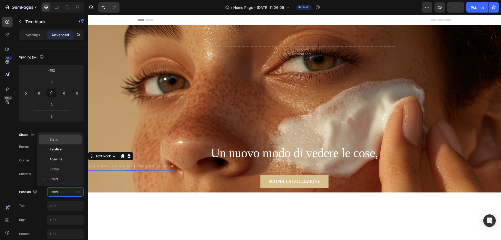
click at [60, 140] on p "Static" at bounding box center [65, 139] width 30 height 5
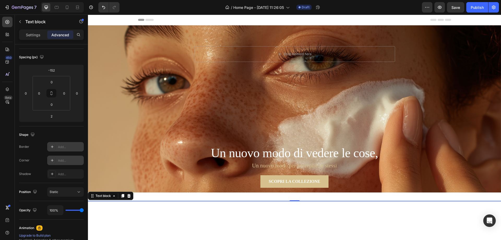
scroll to position [78, 0]
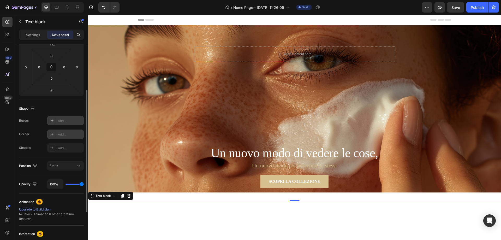
type input "94%"
type input "94"
type input "54%"
type input "54"
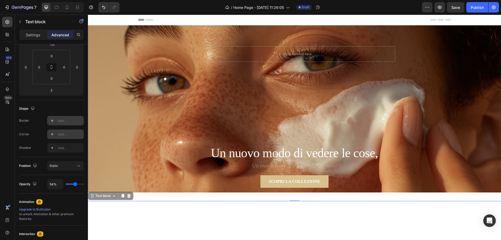
type input "43%"
type input "43"
type input "39%"
type input "39"
type input "43%"
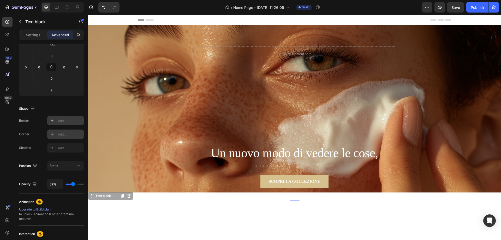
type input "43"
type input "59%"
type input "59"
type input "98%"
type input "98"
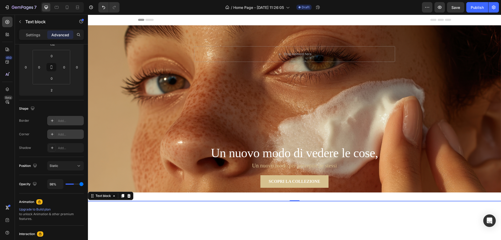
type input "100%"
type input "100"
drag, startPoint x: 81, startPoint y: 184, endPoint x: 13, endPoint y: 171, distance: 69.6
click at [84, 185] on input "range" at bounding box center [75, 184] width 18 height 1
click at [68, 166] on div "Static" at bounding box center [63, 165] width 27 height 5
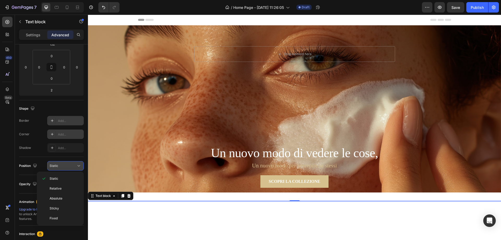
click at [68, 166] on div "Static" at bounding box center [63, 165] width 27 height 5
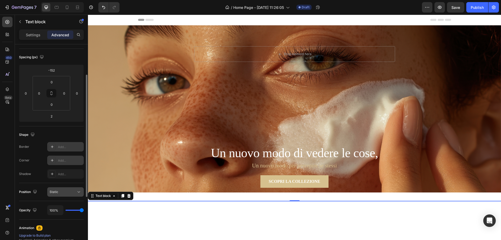
scroll to position [0, 0]
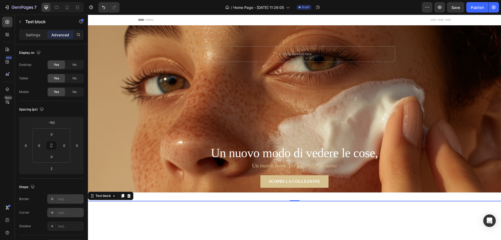
click at [254, 166] on p "Un nuovo modo per percepire se stessi" at bounding box center [295, 166] width 412 height 8
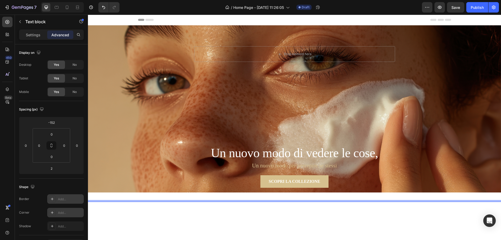
click at [260, 164] on p "Un nuovo modo per percepire se stessi" at bounding box center [295, 166] width 412 height 8
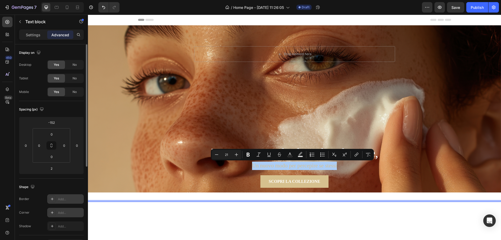
click at [68, 108] on div "Spacing (px)" at bounding box center [51, 109] width 65 height 8
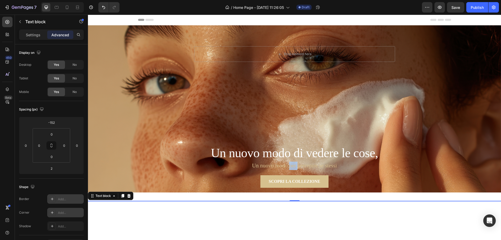
click at [291, 164] on p "Un nuovo modo per percepire se stessi" at bounding box center [295, 166] width 412 height 8
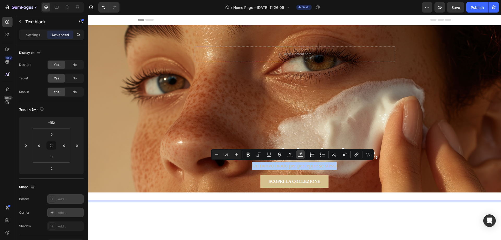
click at [303, 155] on icon "Editor contextual toolbar" at bounding box center [300, 154] width 5 height 5
type input "000000"
type input "77"
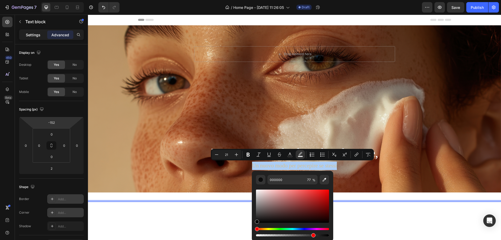
click at [36, 34] on p "Settings" at bounding box center [33, 34] width 15 height 5
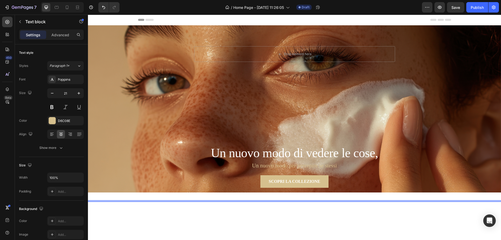
click at [271, 166] on p "Un nuovo modo per percepire se stessi" at bounding box center [295, 166] width 412 height 8
click at [260, 171] on div "Drop element here Row Section 1" at bounding box center [294, 108] width 413 height 167
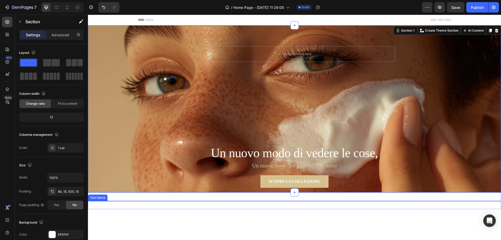
click at [229, 169] on p "Un nuovo modo per percepire se stessi" at bounding box center [295, 166] width 412 height 8
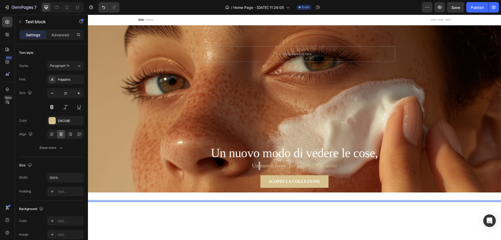
click at [257, 166] on p "Un nuovo modo per percepire se stessi" at bounding box center [295, 166] width 412 height 8
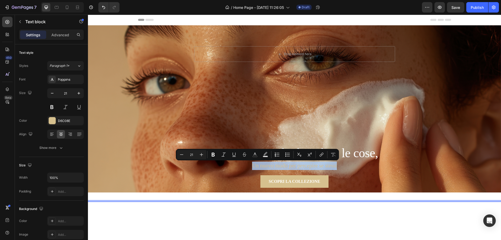
click at [257, 166] on p "Un nuovo modo per percepire se stessi" at bounding box center [295, 166] width 412 height 8
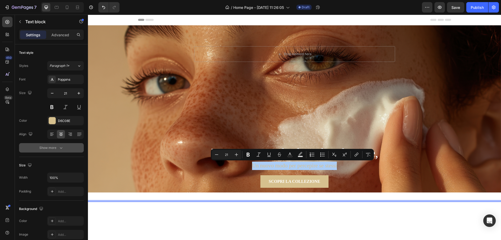
click at [58, 149] on div "Show more" at bounding box center [51, 147] width 24 height 5
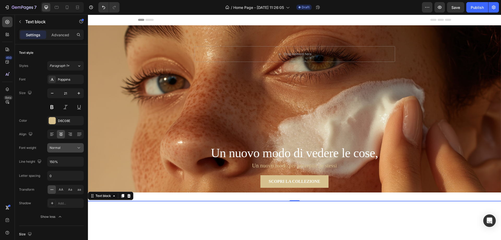
click at [68, 148] on div "Normal" at bounding box center [63, 147] width 27 height 5
click at [67, 169] on p "Extra Light" at bounding box center [64, 170] width 28 height 5
click at [237, 154] on h2 "Un nuovo modo di vedere le cose," at bounding box center [294, 152] width 413 height 17
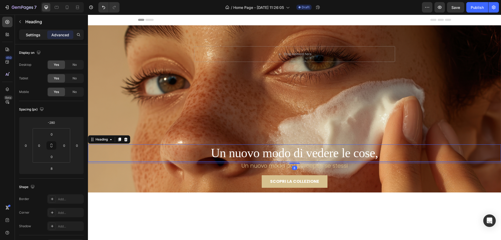
click at [36, 33] on p "Settings" at bounding box center [33, 34] width 15 height 5
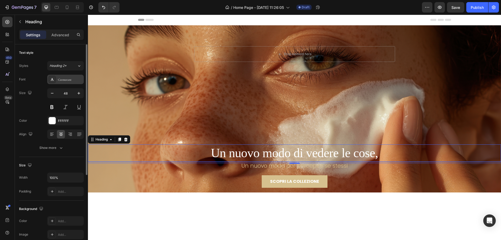
click at [73, 81] on div "Cormorant" at bounding box center [70, 79] width 25 height 5
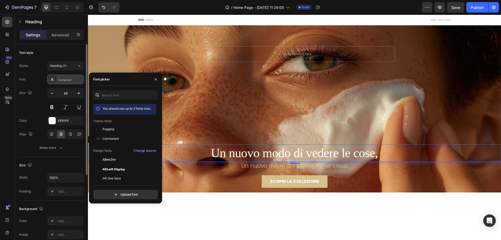
click at [73, 81] on div "Cormorant" at bounding box center [70, 79] width 25 height 5
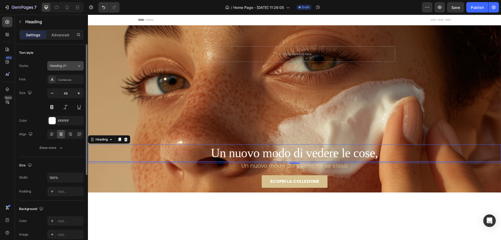
click at [60, 62] on button "Heading 2*" at bounding box center [65, 65] width 37 height 9
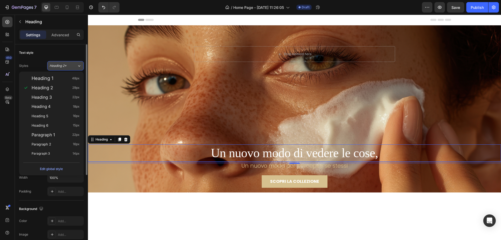
click at [60, 63] on span "Heading 2*" at bounding box center [58, 65] width 17 height 5
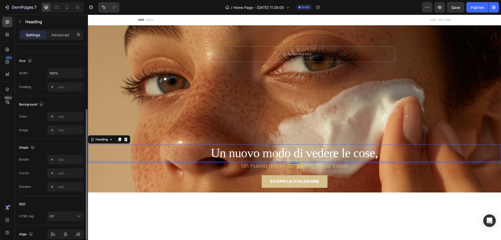
scroll to position [128, 0]
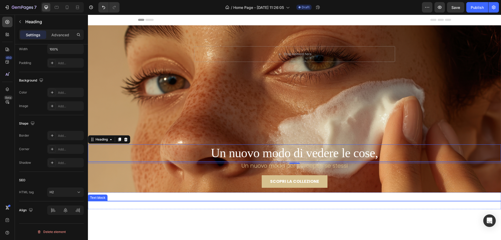
click at [251, 164] on p "Un nuovo modo per percepire se stessi" at bounding box center [295, 166] width 412 height 8
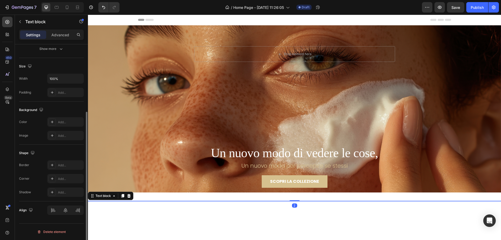
scroll to position [0, 0]
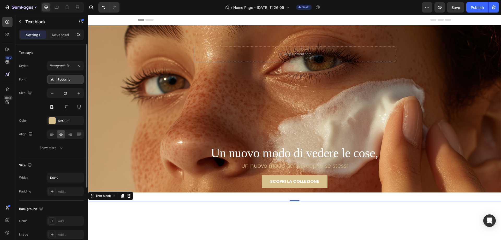
click at [64, 80] on div "Poppins" at bounding box center [70, 79] width 25 height 5
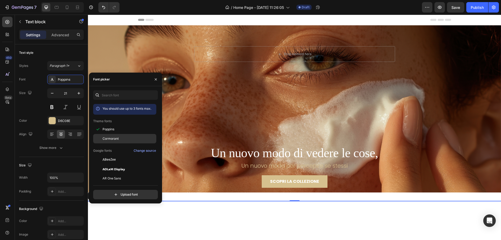
click at [118, 139] on span "Cormorant" at bounding box center [111, 138] width 16 height 5
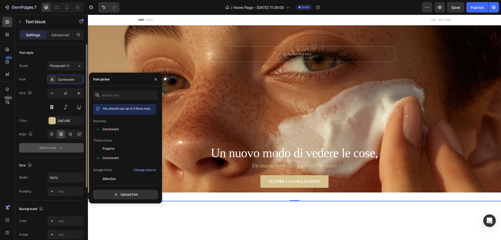
click at [73, 151] on button "Show more" at bounding box center [51, 147] width 65 height 9
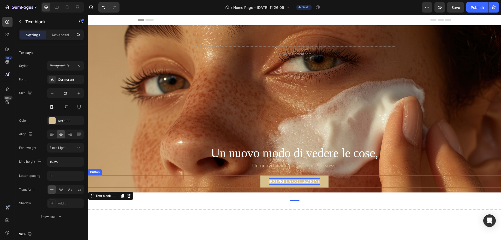
click at [282, 184] on p "SCOPRI LA COLLEZIONE" at bounding box center [294, 181] width 51 height 6
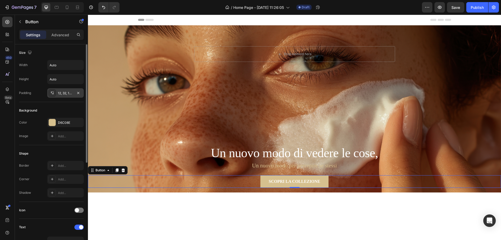
click at [65, 95] on div "12, 32, 12, 32" at bounding box center [65, 93] width 15 height 5
click at [61, 80] on input "Auto" at bounding box center [66, 78] width 36 height 9
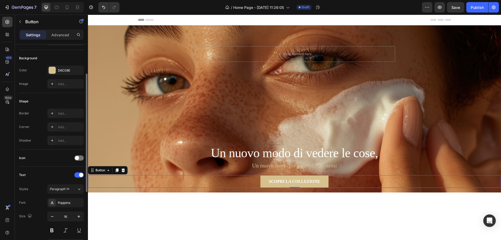
scroll to position [78, 0]
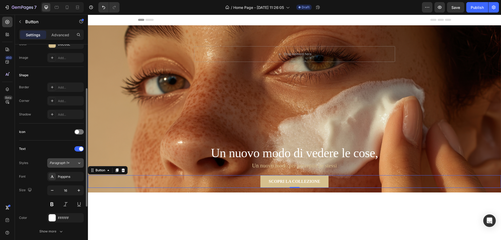
click at [68, 162] on span "Paragraph 1*" at bounding box center [60, 163] width 20 height 5
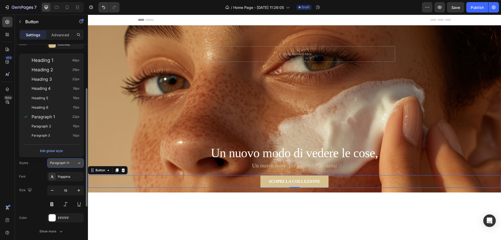
click at [68, 162] on span "Paragraph 1*" at bounding box center [60, 163] width 20 height 5
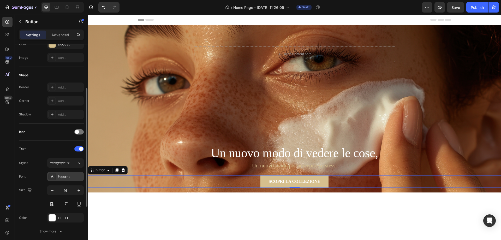
click at [70, 178] on div "Poppins" at bounding box center [70, 176] width 25 height 5
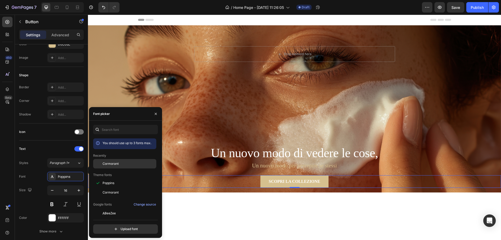
click at [112, 163] on span "Cormorant" at bounding box center [111, 163] width 16 height 5
click at [61, 150] on div "Text" at bounding box center [51, 149] width 65 height 8
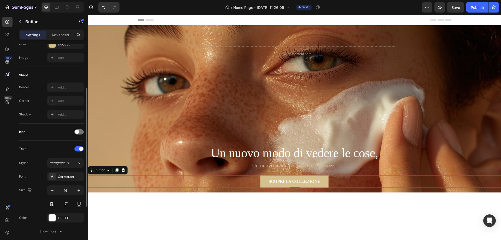
scroll to position [104, 0]
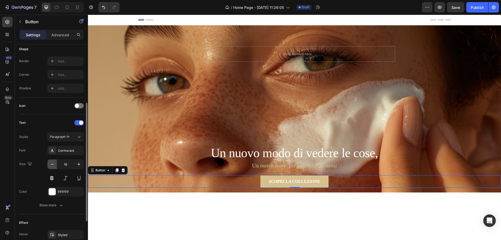
click at [55, 165] on icon "button" at bounding box center [52, 164] width 5 height 5
click at [80, 164] on icon "button" at bounding box center [78, 164] width 5 height 5
type input "16"
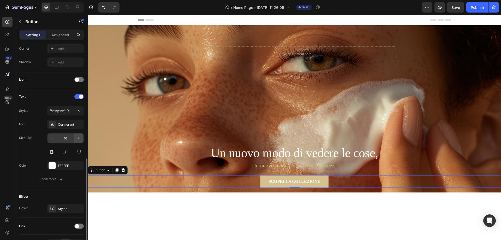
scroll to position [157, 0]
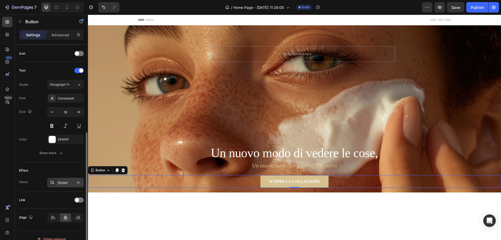
click at [69, 181] on div "Styled" at bounding box center [65, 182] width 15 height 5
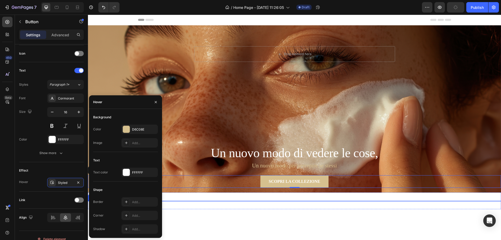
click at [271, 165] on p "Un nuovo modo per percepire se stessi" at bounding box center [295, 166] width 412 height 8
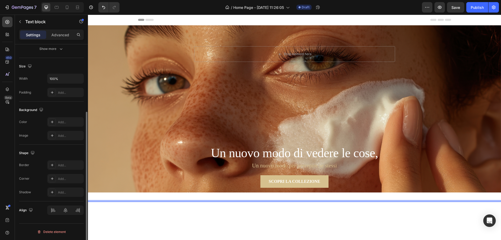
scroll to position [73, 0]
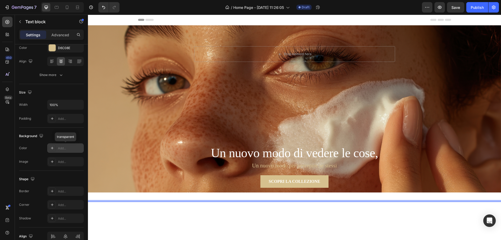
click at [71, 148] on div "Add..." at bounding box center [70, 148] width 25 height 5
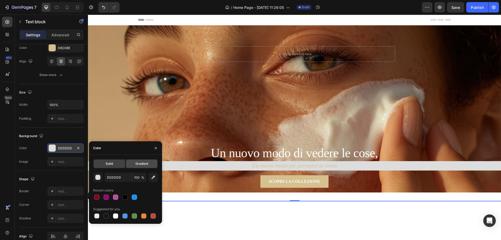
click at [136, 162] on span "Gradient" at bounding box center [142, 163] width 13 height 5
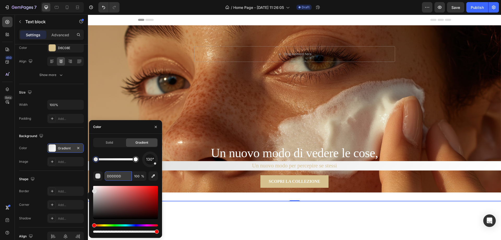
click at [111, 178] on input "DDDDDD" at bounding box center [118, 175] width 27 height 9
paste input "towlay"
paste input "#71192b"
type input "#71192b"
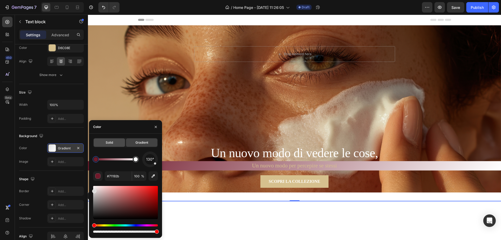
click at [112, 140] on span "Solid" at bounding box center [109, 142] width 7 height 5
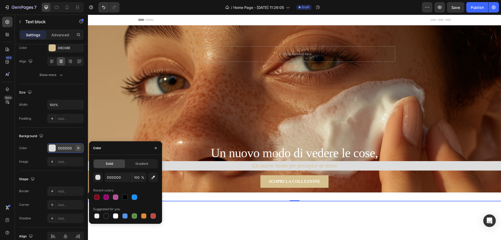
click at [77, 147] on icon "button" at bounding box center [78, 148] width 4 height 4
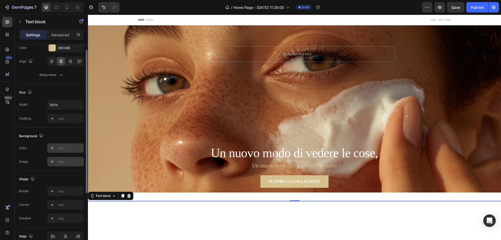
scroll to position [47, 0]
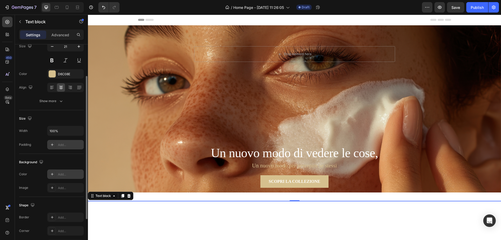
click at [63, 147] on div "Add..." at bounding box center [70, 145] width 25 height 5
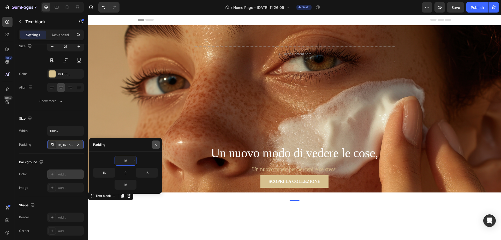
click at [156, 144] on icon "button" at bounding box center [156, 144] width 2 height 2
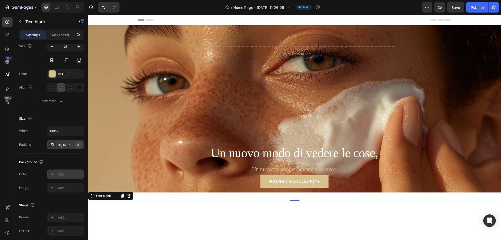
click at [80, 144] on icon "button" at bounding box center [78, 145] width 4 height 4
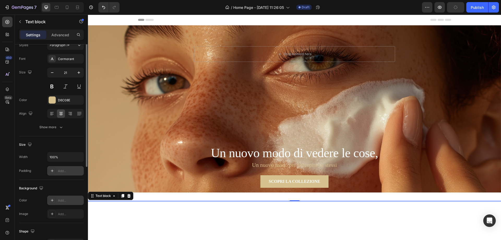
scroll to position [0, 0]
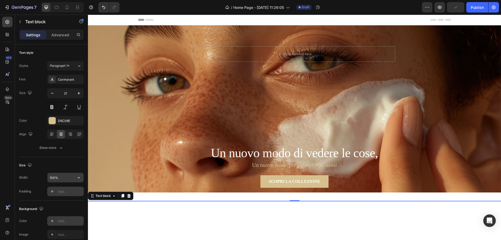
click at [64, 177] on input "100%" at bounding box center [66, 177] width 36 height 9
click at [79, 178] on icon "button" at bounding box center [78, 177] width 5 height 5
click at [69, 187] on div "Fit content Auto" at bounding box center [60, 191] width 43 height 10
click at [76, 177] on icon "button" at bounding box center [78, 177] width 5 height 5
click at [61, 206] on div "Full 100%" at bounding box center [60, 211] width 43 height 10
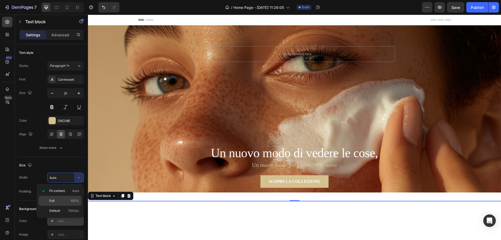
type input "100%"
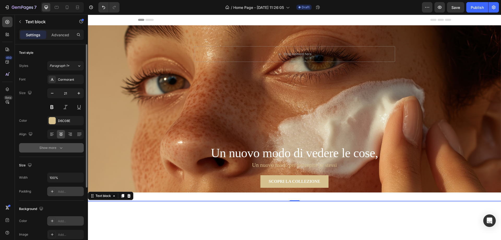
click at [61, 145] on icon "button" at bounding box center [60, 147] width 5 height 5
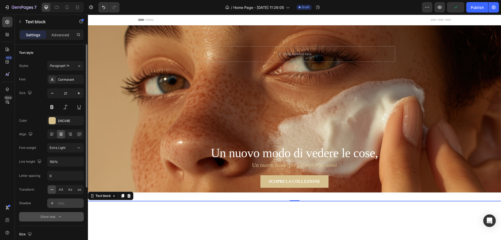
click at [62, 202] on div "Add..." at bounding box center [70, 203] width 25 height 5
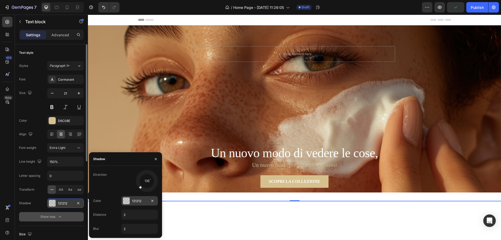
click at [126, 200] on div at bounding box center [126, 200] width 7 height 7
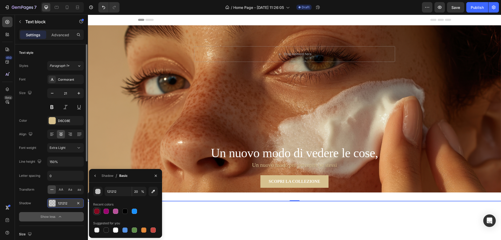
click at [96, 213] on div at bounding box center [96, 211] width 5 height 5
type input "84061E"
type input "100"
click at [124, 211] on div at bounding box center [124, 211] width 5 height 5
click at [96, 210] on div at bounding box center [96, 211] width 5 height 5
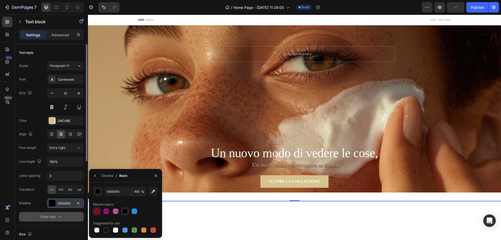
type input "84061E"
click at [317, 155] on h2 "Un nuovo modo di vedere le cose," at bounding box center [294, 152] width 413 height 17
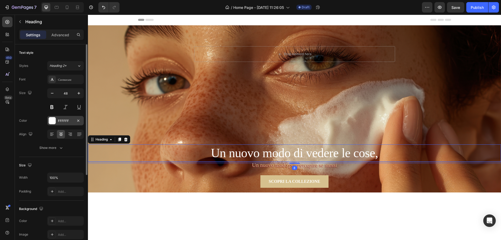
click at [64, 121] on div "FFFFFF" at bounding box center [65, 121] width 15 height 5
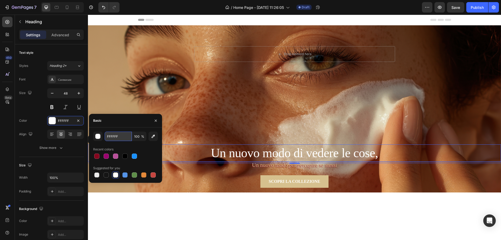
click at [114, 137] on input "FFFFFF" at bounding box center [118, 136] width 27 height 9
paste input "#ffe6f0"
type input "#ffe6f0"
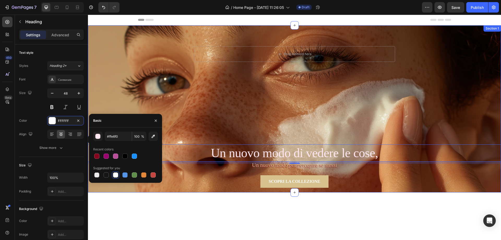
click at [390, 116] on div "Drop element here Row Section 1" at bounding box center [294, 108] width 413 height 167
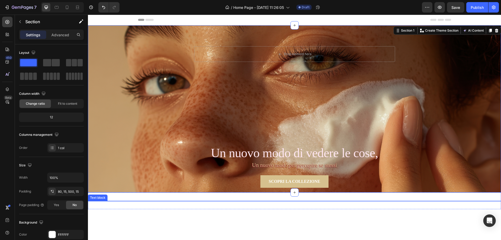
click at [296, 164] on p "Un nuovo modo per percepire se stessi" at bounding box center [294, 165] width 413 height 8
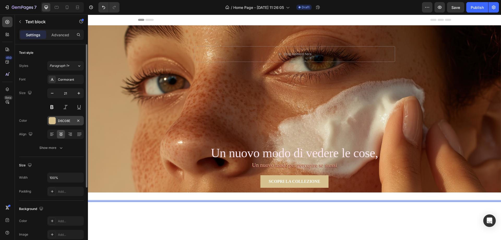
click at [61, 123] on div "D6C08E" at bounding box center [65, 120] width 37 height 9
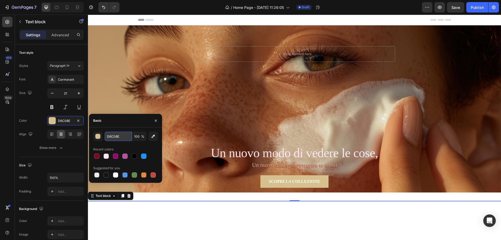
click at [119, 136] on input "D6C08E" at bounding box center [118, 136] width 27 height 9
paste input "#ffe6f0"
type input "FFE6F0"
click at [144, 146] on div "Recent colors" at bounding box center [125, 149] width 65 height 8
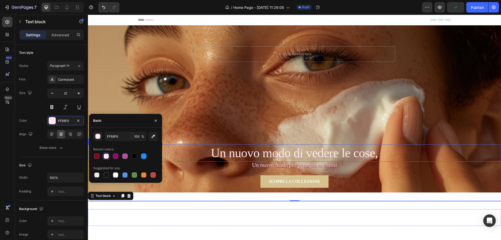
click at [249, 154] on h2 "Un nuovo modo di vedere le cose," at bounding box center [294, 152] width 413 height 17
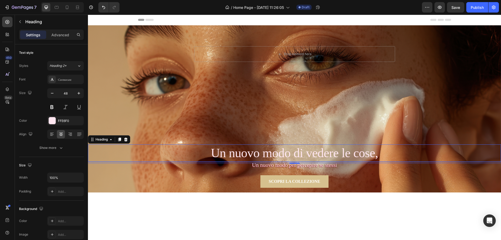
click at [234, 152] on h2 "Un nuovo modo di vedere le cose," at bounding box center [294, 152] width 413 height 17
click at [199, 154] on p "Un nuovo modo di vedere le cose," at bounding box center [295, 153] width 412 height 16
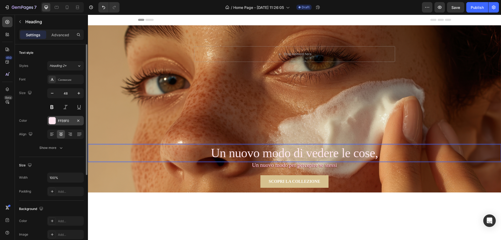
click at [60, 121] on div "FFE6F0" at bounding box center [65, 121] width 15 height 5
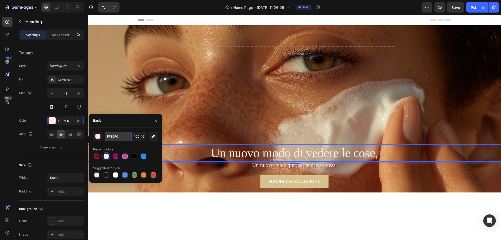
click at [114, 137] on input "FFE6F0" at bounding box center [118, 136] width 27 height 9
paste input "#ffe6f"
type input "FFE6F0"
click at [106, 156] on div at bounding box center [106, 156] width 5 height 5
click at [389, 169] on p "Un nuovo modo per percepire se stessi" at bounding box center [294, 165] width 413 height 8
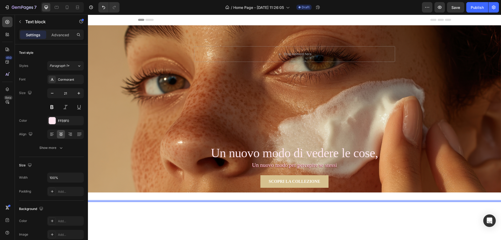
click at [320, 165] on p "Un nuovo modo per percepire se stessi" at bounding box center [294, 165] width 413 height 8
click at [244, 166] on p "Un nuovo modo per percepire se stessi" at bounding box center [294, 165] width 413 height 8
click at [245, 170] on div "Drop element here Row Section 1" at bounding box center [294, 108] width 413 height 167
